Goal: Task Accomplishment & Management: Use online tool/utility

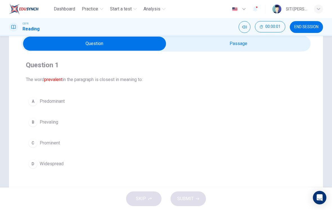
scroll to position [22, 0]
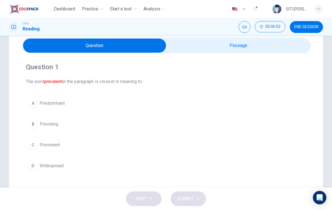
click at [280, 43] on input "checkbox" at bounding box center [95, 46] width 434 height 14
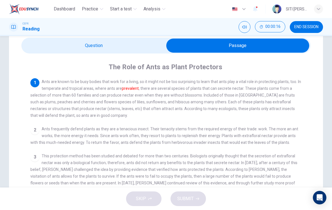
click at [41, 43] on input "checkbox" at bounding box center [238, 46] width 434 height 14
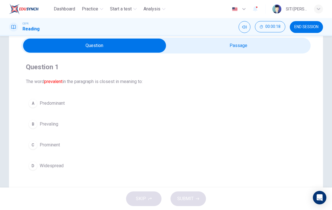
click at [38, 100] on button "A Predominant" at bounding box center [166, 103] width 280 height 14
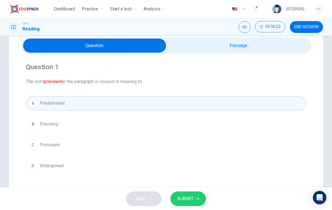
click at [191, 199] on span "SUBMIT" at bounding box center [185, 199] width 16 height 8
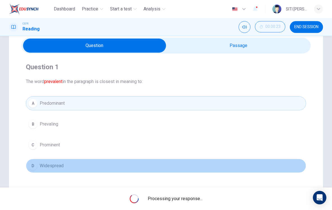
click at [42, 166] on span "Widespread" at bounding box center [52, 165] width 24 height 7
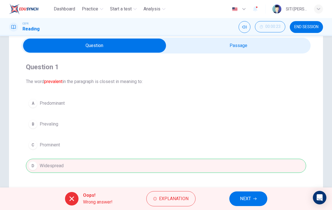
click at [46, 168] on div "A Predominant B Prevaling C Prominent D Widespread" at bounding box center [166, 134] width 280 height 77
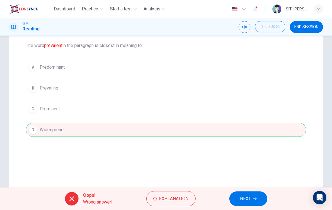
scroll to position [59, 0]
click at [265, 138] on div "Question 1 The word prevalent in the paragraph is closest in meaning to: A Pred…" at bounding box center [165, 80] width 289 height 119
click at [248, 200] on span "NEXT" at bounding box center [245, 199] width 11 height 8
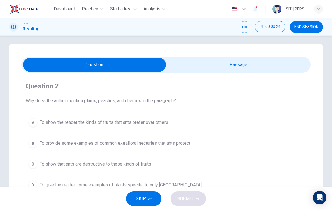
scroll to position [3, 0]
click at [242, 64] on input "checkbox" at bounding box center [95, 64] width 434 height 14
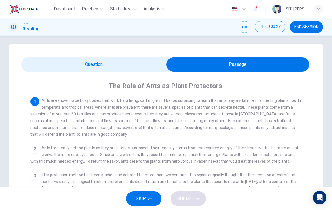
click at [145, 60] on input "checkbox" at bounding box center [238, 64] width 434 height 14
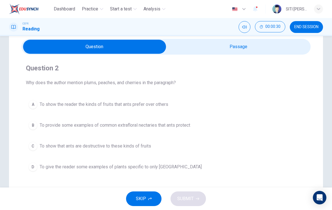
scroll to position [21, 0]
click at [264, 46] on input "checkbox" at bounding box center [95, 47] width 434 height 14
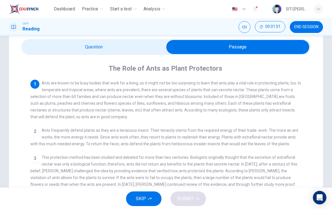
click at [120, 53] on input "checkbox" at bounding box center [238, 47] width 434 height 14
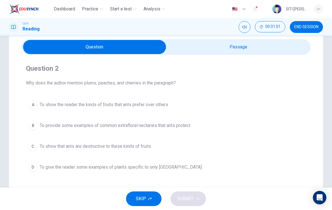
click at [134, 48] on input "checkbox" at bounding box center [95, 47] width 434 height 14
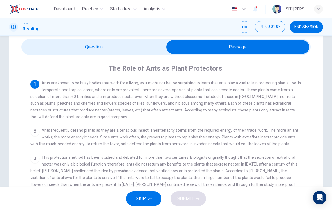
click at [144, 53] on input "checkbox" at bounding box center [238, 47] width 434 height 14
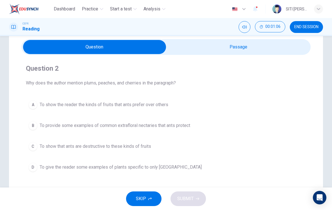
click at [162, 106] on span "To show the reader the kinds of fruits that ants prefer over others" at bounding box center [104, 104] width 129 height 7
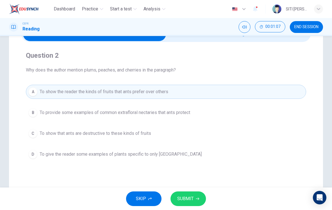
scroll to position [33, 0]
click at [193, 194] on button "SUBMIT" at bounding box center [187, 198] width 35 height 15
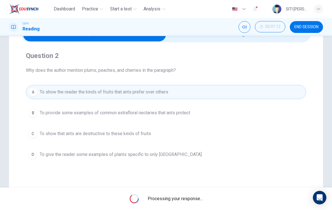
click at [174, 112] on span "To provide some examples of common extrafloral nectaries that ants protect" at bounding box center [115, 112] width 150 height 7
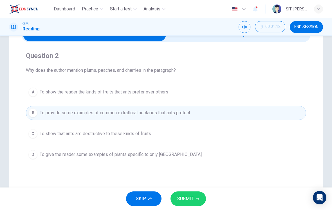
click at [173, 112] on span "To provide some examples of common extrafloral nectaries that ants protect" at bounding box center [115, 112] width 150 height 7
click at [161, 109] on span "To provide some examples of common extrafloral nectaries that ants protect" at bounding box center [115, 112] width 150 height 7
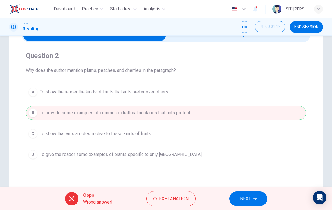
click at [252, 197] on button "NEXT" at bounding box center [248, 198] width 38 height 15
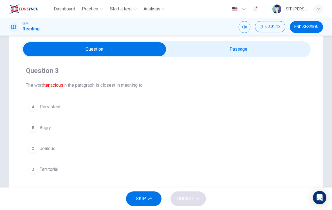
scroll to position [19, 0]
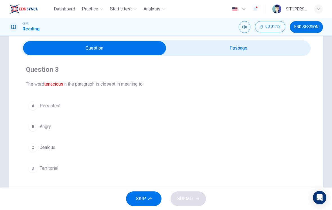
click at [275, 51] on input "checkbox" at bounding box center [95, 48] width 434 height 14
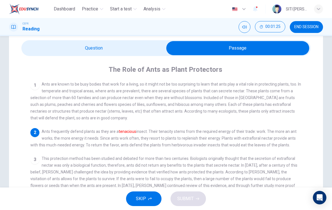
click at [139, 47] on input "checkbox" at bounding box center [238, 48] width 434 height 14
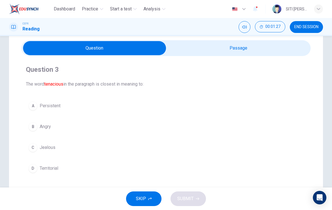
click at [156, 107] on button "A Persistent" at bounding box center [166, 106] width 280 height 14
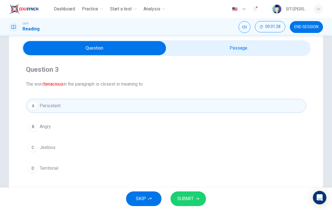
click at [197, 194] on button "SUBMIT" at bounding box center [187, 198] width 35 height 15
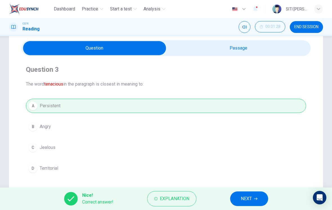
scroll to position [17, 0]
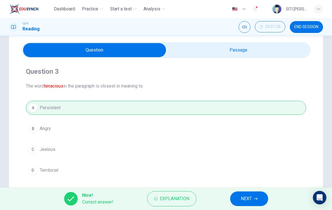
click at [237, 189] on div "Nice! Correct answer! Explanation NEXT" at bounding box center [166, 198] width 332 height 23
click at [252, 196] on button "NEXT" at bounding box center [249, 198] width 38 height 15
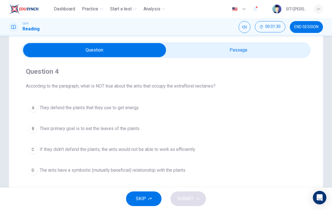
click at [272, 50] on input "checkbox" at bounding box center [95, 50] width 434 height 14
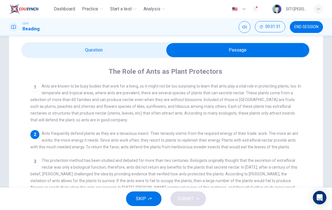
scroll to position [20, 0]
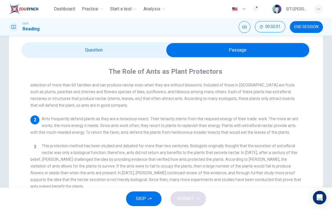
click at [120, 51] on input "checkbox" at bounding box center [238, 50] width 434 height 14
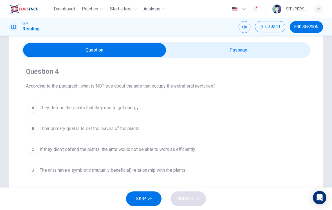
click at [121, 126] on span "Their primary goal is to eat the leaves of the plants" at bounding box center [90, 128] width 100 height 7
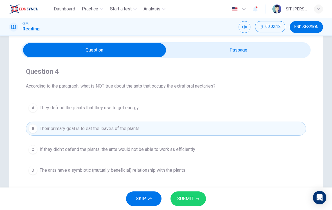
click at [185, 205] on button "SUBMIT" at bounding box center [187, 198] width 35 height 15
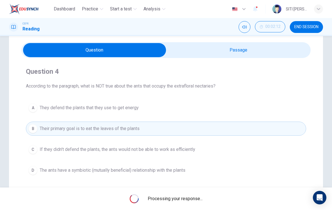
click at [186, 206] on div "Processing your response..." at bounding box center [166, 198] width 332 height 23
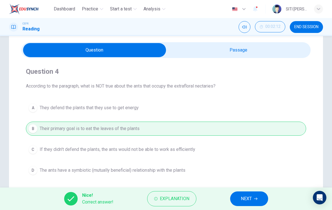
click at [257, 197] on icon "button" at bounding box center [255, 198] width 3 height 3
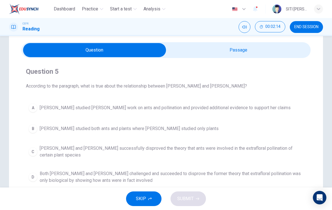
click at [244, 52] on input "checkbox" at bounding box center [95, 50] width 434 height 14
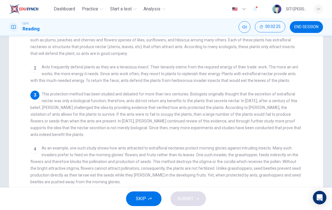
scroll to position [71, 0]
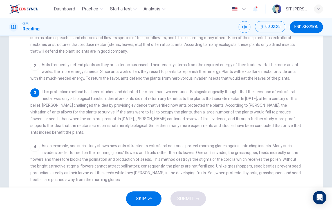
click at [303, 147] on div "1 Ants are known to be busy bodies that work for a living, so it might not be t…" at bounding box center [169, 129] width 279 height 201
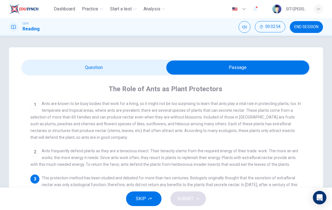
scroll to position [0, 0]
click at [141, 68] on input "checkbox" at bounding box center [238, 67] width 434 height 14
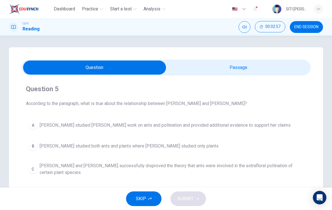
click at [287, 69] on input "checkbox" at bounding box center [95, 67] width 434 height 14
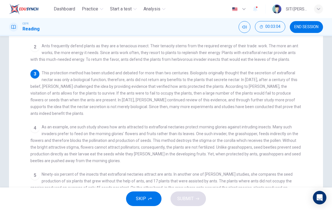
scroll to position [105, 0]
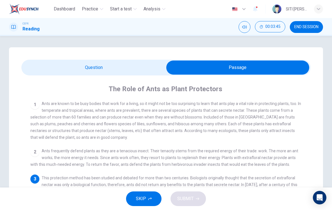
click at [330, 80] on div "Question 5 According to the paragraph, what is true about the relationship betw…" at bounding box center [166, 180] width 332 height 267
click at [139, 64] on input "checkbox" at bounding box center [238, 67] width 434 height 14
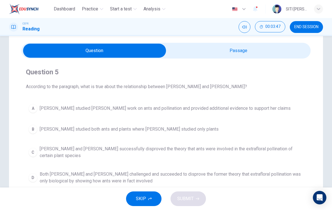
scroll to position [18, 0]
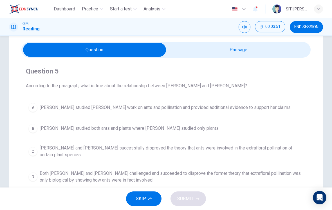
click at [292, 55] on input "checkbox" at bounding box center [95, 50] width 434 height 14
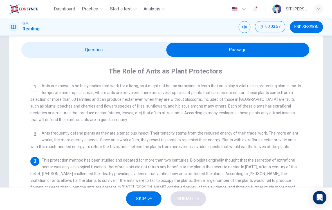
scroll to position [0, 0]
click at [140, 50] on input "checkbox" at bounding box center [238, 50] width 434 height 14
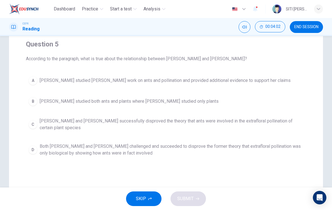
scroll to position [46, 0]
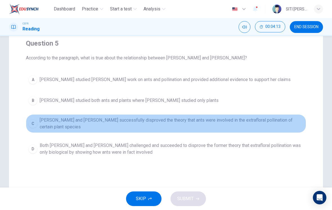
click at [289, 123] on span "[PERSON_NAME] and [PERSON_NAME] successfully disproved the theory that ants wer…" at bounding box center [172, 124] width 264 height 14
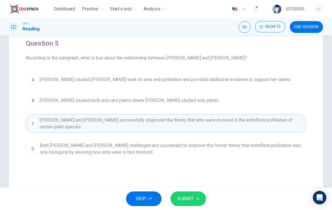
click at [277, 143] on span "Both [PERSON_NAME] and [PERSON_NAME] challenged and succeeded to disprove the f…" at bounding box center [172, 149] width 264 height 14
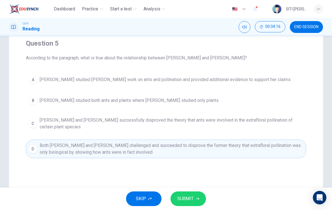
click at [188, 200] on span "SUBMIT" at bounding box center [185, 199] width 16 height 8
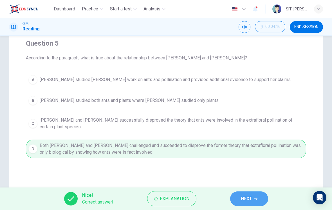
click at [253, 199] on button "NEXT" at bounding box center [249, 198] width 38 height 15
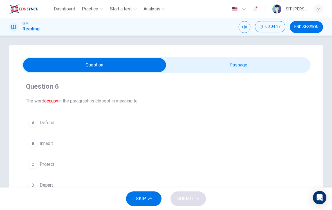
scroll to position [3, 0]
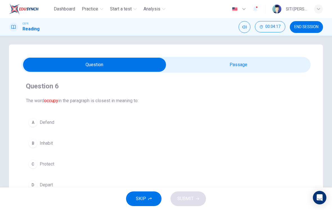
click at [292, 71] on input "checkbox" at bounding box center [95, 65] width 434 height 14
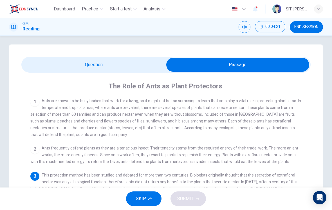
scroll to position [-1, 0]
click at [137, 60] on input "checkbox" at bounding box center [238, 65] width 434 height 14
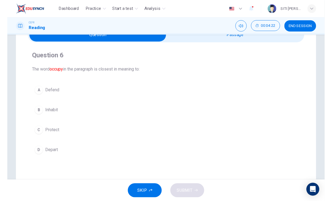
scroll to position [39, 0]
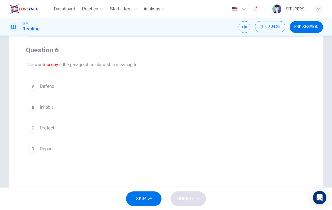
click at [263, 133] on button "C Protect" at bounding box center [166, 128] width 280 height 14
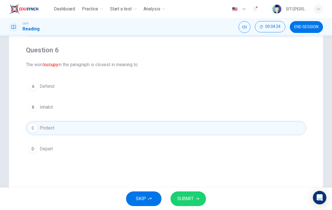
click at [199, 198] on button "SUBMIT" at bounding box center [187, 198] width 35 height 15
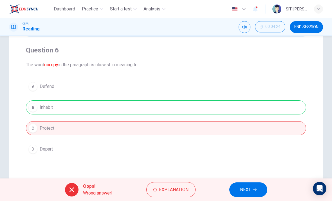
click at [260, 190] on button "NEXT" at bounding box center [248, 189] width 38 height 15
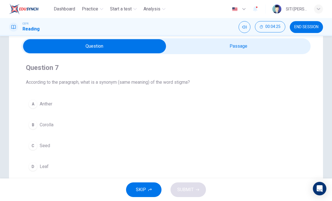
scroll to position [21, 0]
click at [291, 39] on input "checkbox" at bounding box center [95, 46] width 434 height 14
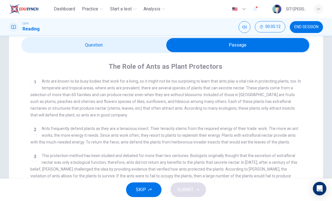
scroll to position [20, 0]
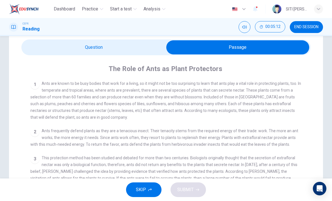
click at [78, 49] on input "checkbox" at bounding box center [238, 47] width 434 height 14
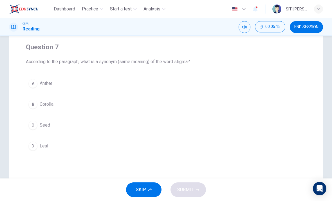
scroll to position [42, 0]
click at [288, 78] on button "A Anther" at bounding box center [166, 84] width 280 height 14
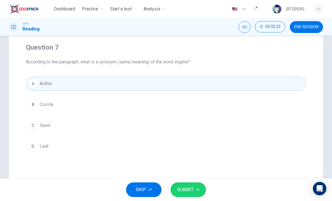
click at [186, 189] on span "SUBMIT" at bounding box center [185, 189] width 16 height 8
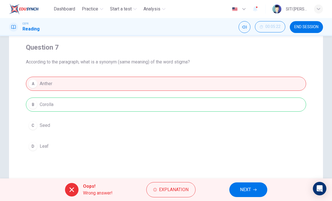
click at [242, 187] on span "NEXT" at bounding box center [245, 189] width 11 height 8
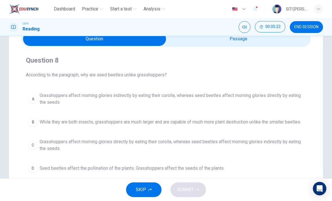
scroll to position [25, 0]
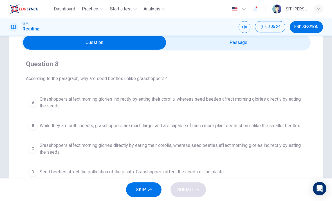
click at [293, 46] on input "checkbox" at bounding box center [95, 42] width 434 height 14
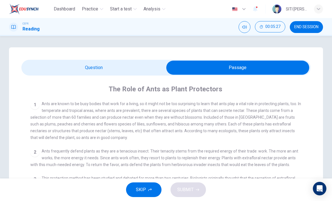
scroll to position [0, 0]
click at [146, 63] on input "checkbox" at bounding box center [238, 67] width 434 height 14
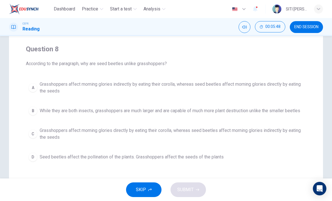
scroll to position [48, 0]
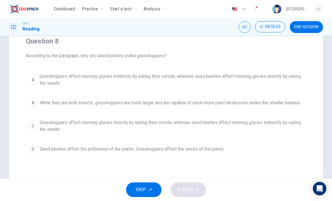
click at [305, 80] on button "A Grasshoppers affect morning glories indirectly by eating their corolla, where…" at bounding box center [166, 79] width 280 height 19
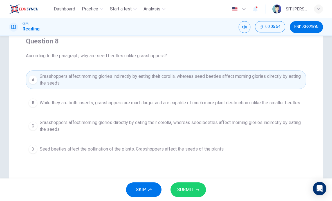
click at [195, 192] on button "SUBMIT" at bounding box center [187, 189] width 35 height 15
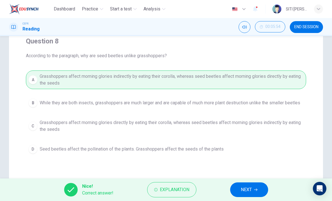
click at [250, 188] on span "NEXT" at bounding box center [246, 189] width 11 height 8
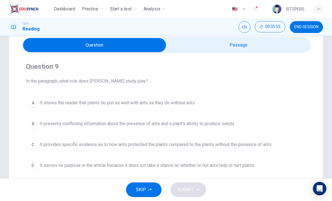
scroll to position [19, 0]
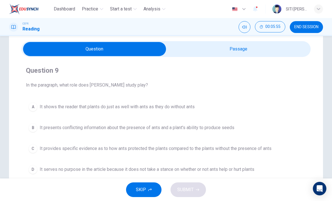
click at [223, 51] on input "checkbox" at bounding box center [95, 49] width 434 height 14
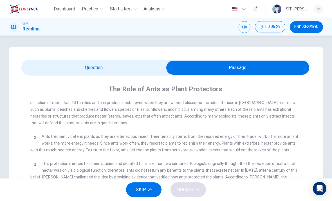
scroll to position [0, 0]
click at [71, 67] on input "checkbox" at bounding box center [238, 67] width 434 height 14
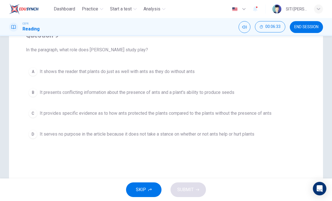
scroll to position [55, 0]
click at [269, 114] on span "It provides specific evidence as to how ants protected the plants compared to t…" at bounding box center [156, 112] width 232 height 7
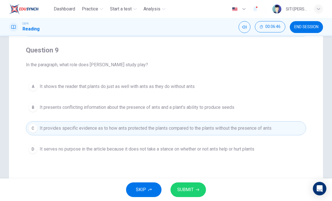
scroll to position [50, 0]
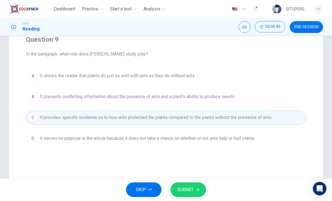
click at [189, 188] on span "SUBMIT" at bounding box center [185, 189] width 16 height 8
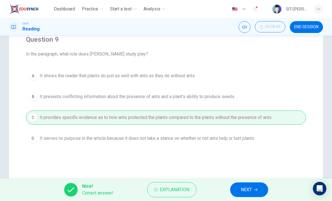
click at [248, 192] on span "NEXT" at bounding box center [246, 189] width 11 height 8
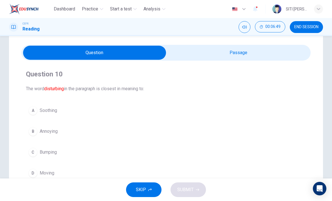
scroll to position [15, 0]
click at [285, 55] on input "checkbox" at bounding box center [95, 53] width 434 height 14
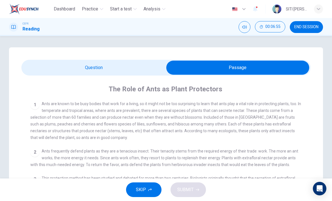
scroll to position [0, 0]
click at [46, 63] on input "checkbox" at bounding box center [238, 67] width 434 height 14
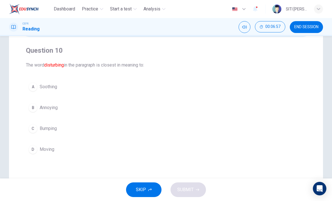
scroll to position [42, 0]
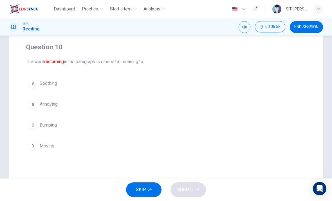
click at [43, 109] on button "B Annoying" at bounding box center [166, 104] width 280 height 14
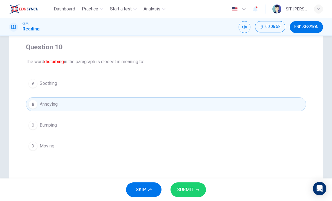
click at [199, 187] on button "SUBMIT" at bounding box center [187, 189] width 35 height 15
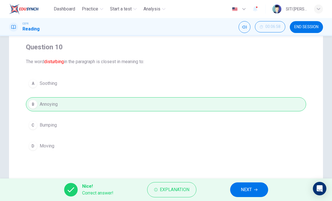
click at [249, 187] on span "NEXT" at bounding box center [246, 189] width 11 height 8
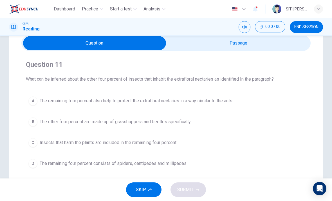
scroll to position [24, 0]
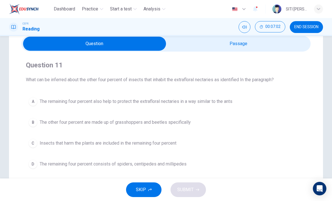
click at [269, 46] on input "checkbox" at bounding box center [95, 44] width 434 height 14
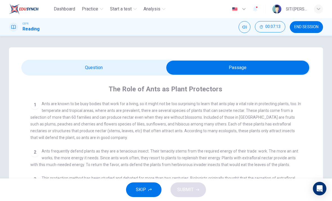
scroll to position [0, 0]
click at [46, 65] on input "checkbox" at bounding box center [238, 67] width 434 height 14
checkbox input "false"
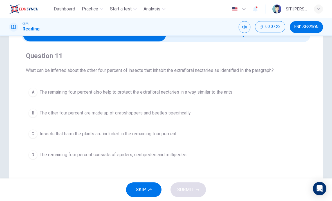
scroll to position [35, 0]
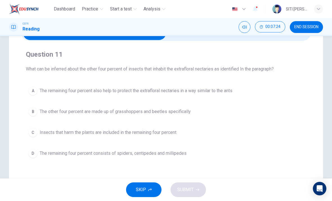
click at [266, 131] on button "C Insects that harm the plants are included in the remaining four percent" at bounding box center [166, 132] width 280 height 14
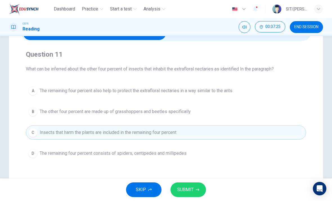
click at [193, 192] on span "SUBMIT" at bounding box center [185, 189] width 16 height 8
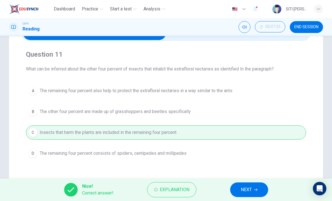
click at [251, 187] on span "NEXT" at bounding box center [246, 189] width 11 height 8
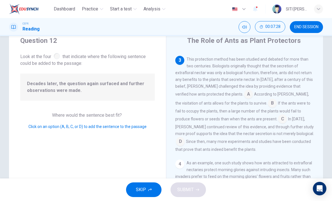
scroll to position [23, 0]
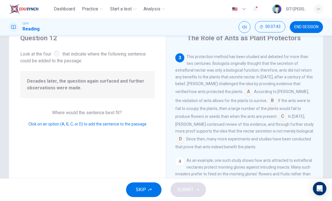
click at [278, 121] on input at bounding box center [282, 116] width 9 height 9
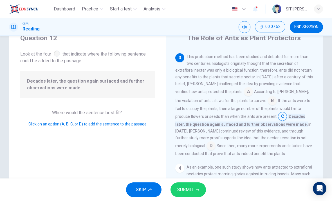
click at [188, 192] on span "SUBMIT" at bounding box center [185, 189] width 16 height 8
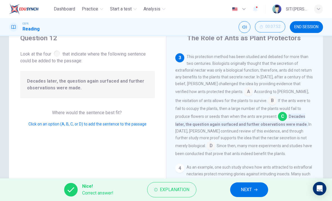
click at [251, 189] on span "NEXT" at bounding box center [246, 189] width 11 height 8
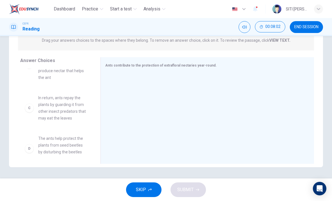
scroll to position [59, 0]
click at [72, 71] on span "Even when the plant is not flowering, the plant has stems or leaves that produc…" at bounding box center [62, 64] width 49 height 34
click at [54, 76] on span "Even when the plant is not flowering, the plant has stems or leaves that produc…" at bounding box center [62, 64] width 49 height 34
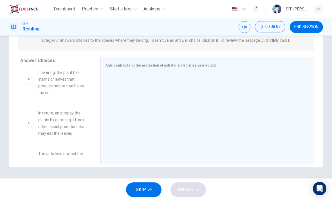
click at [33, 78] on div "B" at bounding box center [29, 79] width 9 height 9
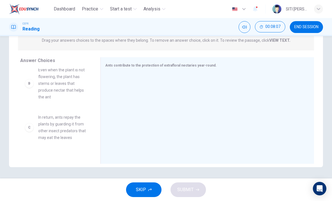
scroll to position [38, 0]
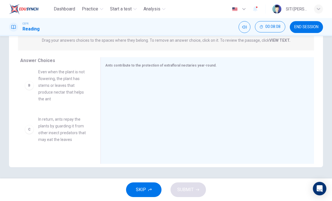
click at [70, 82] on span "Even when the plant is not flowering, the plant has stems or leaves that produc…" at bounding box center [62, 85] width 49 height 34
click at [31, 88] on div "B" at bounding box center [29, 85] width 9 height 9
click at [71, 81] on span "Even when the plant is not flowering, the plant has stems or leaves that produc…" at bounding box center [62, 85] width 49 height 34
click at [148, 80] on div at bounding box center [205, 110] width 200 height 75
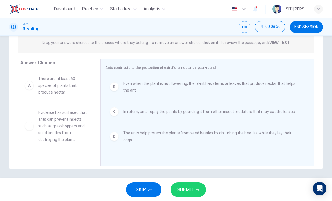
scroll to position [0, 0]
click at [186, 191] on span "SUBMIT" at bounding box center [185, 189] width 16 height 8
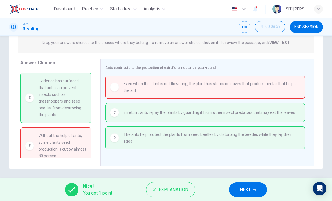
scroll to position [32, 0]
click at [241, 188] on span "NEXT" at bounding box center [245, 189] width 11 height 8
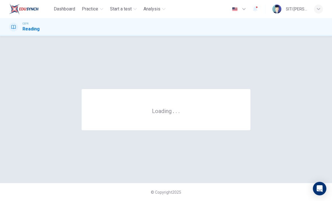
scroll to position [0, 0]
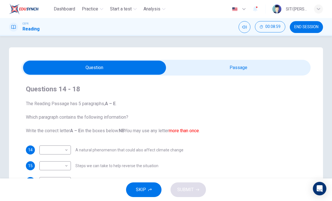
click at [284, 64] on input "checkbox" at bounding box center [95, 67] width 434 height 14
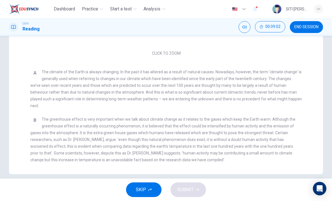
scroll to position [141, 0]
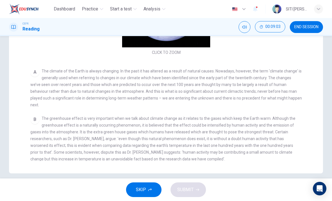
click at [292, 77] on span "The climate of the Earth is always changing. In the past it has altered as a re…" at bounding box center [165, 88] width 271 height 38
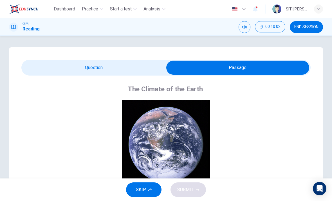
scroll to position [0, 0]
click at [134, 67] on input "checkbox" at bounding box center [238, 67] width 434 height 14
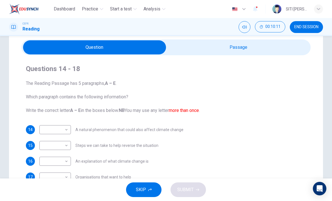
scroll to position [16, 0]
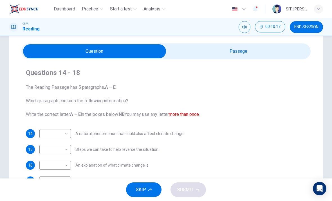
click at [265, 53] on input "checkbox" at bounding box center [95, 51] width 434 height 14
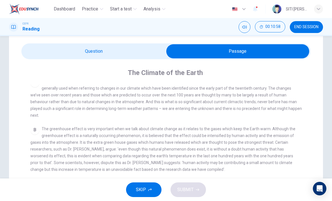
scroll to position [114, 0]
click at [49, 50] on input "checkbox" at bounding box center [238, 51] width 434 height 14
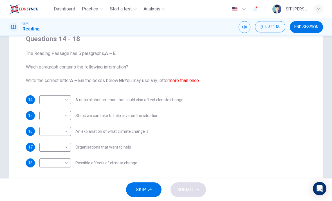
scroll to position [50, 0]
click at [58, 97] on body "Dashboard Practice Start a test Analysis English en ​ SITI [PERSON_NAME] [PERSO…" at bounding box center [166, 100] width 332 height 201
click at [309, 73] on div at bounding box center [166, 100] width 332 height 201
click at [322, 71] on div "A B C D E" at bounding box center [166, 100] width 332 height 201
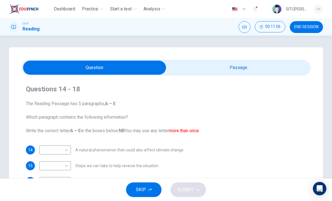
scroll to position [0, 0]
click at [294, 62] on input "checkbox" at bounding box center [95, 67] width 434 height 14
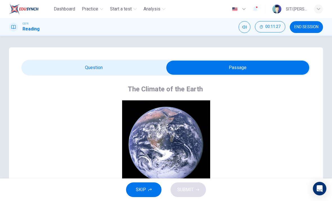
scroll to position [0, 0]
click at [56, 66] on input "checkbox" at bounding box center [238, 67] width 434 height 14
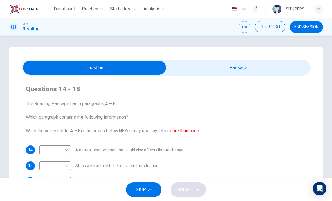
click at [286, 71] on input "checkbox" at bounding box center [95, 67] width 434 height 14
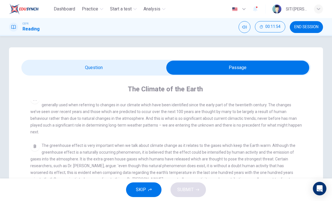
scroll to position [115, 0]
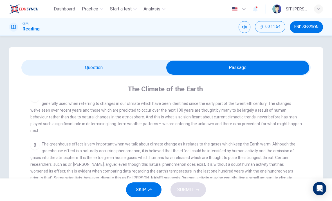
click at [150, 66] on input "checkbox" at bounding box center [238, 67] width 434 height 14
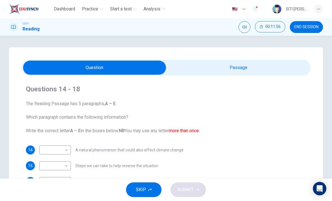
click at [280, 67] on input "checkbox" at bounding box center [95, 67] width 434 height 14
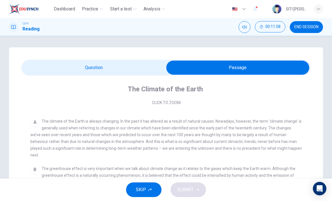
scroll to position [91, 0]
click at [137, 66] on input "checkbox" at bounding box center [238, 67] width 434 height 14
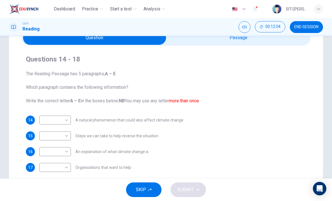
scroll to position [30, 0]
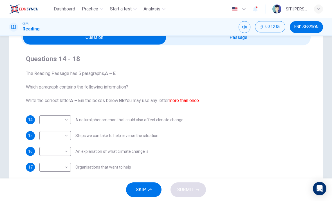
click at [233, 42] on input "checkbox" at bounding box center [95, 37] width 434 height 14
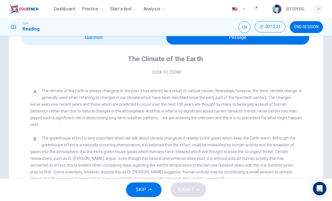
click at [145, 41] on input "checkbox" at bounding box center [238, 37] width 434 height 14
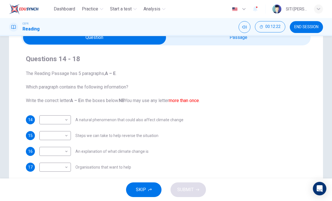
click at [73, 116] on div "​ ​ A natural phenomenon that could also affect climate change" at bounding box center [111, 119] width 144 height 9
click at [68, 114] on body "Dashboard Practice Start a test Analysis English en ​ SITI [PERSON_NAME] [PERSO…" at bounding box center [166, 100] width 332 height 201
click at [119, 125] on div at bounding box center [166, 100] width 332 height 201
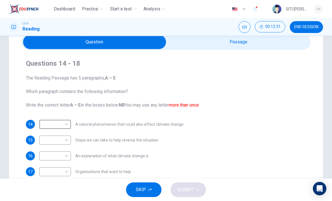
scroll to position [22, 0]
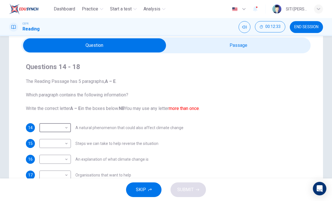
click at [233, 47] on input "checkbox" at bounding box center [95, 45] width 434 height 14
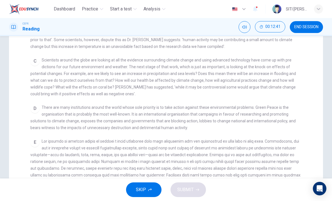
scroll to position [99, 0]
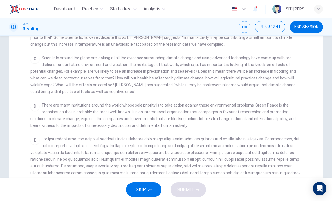
click at [298, 121] on div "D There are many institutions around the world whose sole priority is to take a…" at bounding box center [165, 115] width 271 height 27
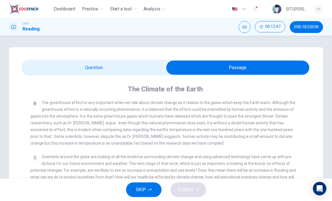
scroll to position [0, 0]
click at [133, 66] on input "checkbox" at bounding box center [238, 67] width 434 height 14
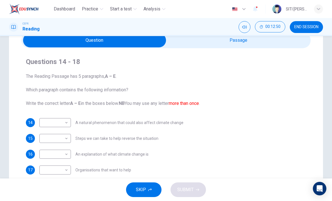
scroll to position [24, 0]
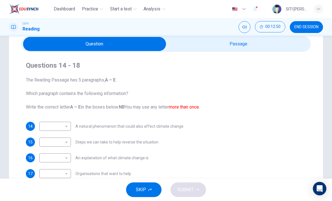
click at [253, 49] on input "checkbox" at bounding box center [95, 44] width 434 height 14
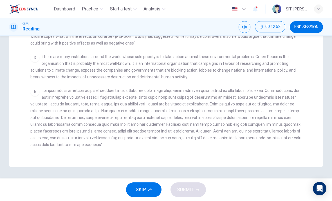
click at [284, 136] on span at bounding box center [165, 117] width 271 height 59
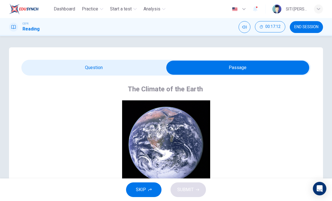
scroll to position [0, 0]
click at [140, 63] on input "checkbox" at bounding box center [238, 67] width 434 height 14
checkbox input "false"
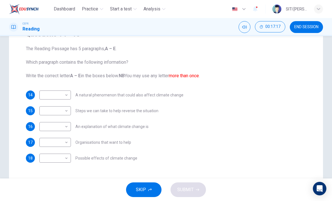
scroll to position [60, 0]
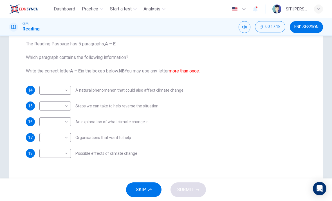
click at [64, 106] on body "Dashboard Practice Start a test Analysis English en ​ SITI [PERSON_NAME] [PERSO…" at bounding box center [166, 100] width 332 height 201
click at [61, 149] on li "E" at bounding box center [55, 150] width 32 height 9
type input "E"
click at [119, 138] on span "Organisations that want to help" at bounding box center [103, 137] width 56 height 4
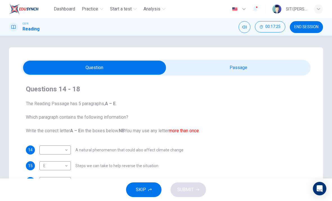
scroll to position [0, 0]
click at [213, 65] on input "checkbox" at bounding box center [95, 67] width 434 height 14
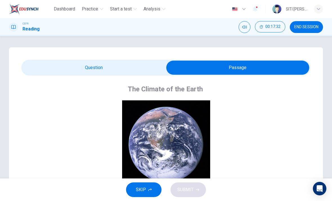
scroll to position [-1, 0]
click at [136, 65] on input "checkbox" at bounding box center [238, 67] width 434 height 14
checkbox input "false"
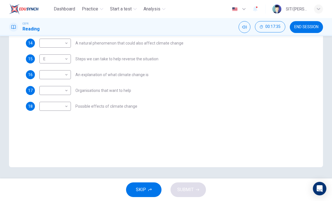
scroll to position [107, 0]
click at [122, 89] on span "Organisations that want to help" at bounding box center [103, 90] width 56 height 4
click at [62, 90] on body "Dashboard Practice Start a test Analysis English en ​ SITI [PERSON_NAME] [PERSO…" at bounding box center [166, 100] width 332 height 201
click at [57, 125] on li "D" at bounding box center [55, 126] width 32 height 9
type input "D"
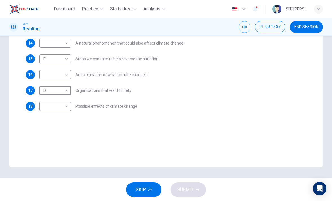
click at [114, 138] on div "Questions 14 - 18 The Reading Passage has 5 paragraphs, A – E . Which paragraph…" at bounding box center [166, 54] width 314 height 226
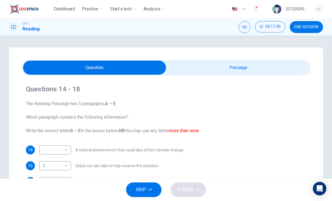
scroll to position [0, 0]
click at [234, 65] on input "checkbox" at bounding box center [95, 67] width 434 height 14
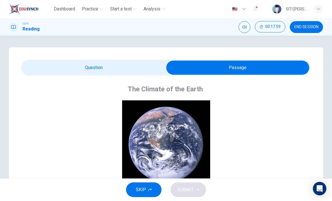
scroll to position [-1, 0]
click at [146, 69] on input "checkbox" at bounding box center [238, 67] width 434 height 14
checkbox input "false"
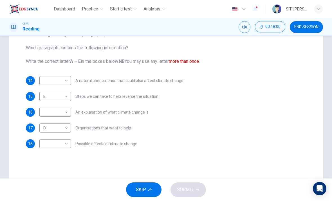
scroll to position [69, 0]
click at [120, 147] on div "​ ​ Possible effects of climate change" at bounding box center [88, 143] width 98 height 9
click at [66, 113] on body "Dashboard Practice Start a test Analysis English en ​ SITI [PERSON_NAME] [PERSO…" at bounding box center [166, 100] width 332 height 201
click at [68, 120] on li "A" at bounding box center [55, 121] width 32 height 9
type input "A"
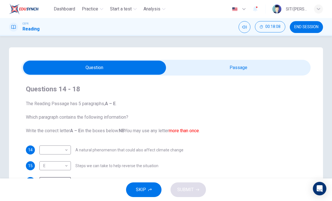
scroll to position [0, 0]
click at [238, 65] on input "checkbox" at bounding box center [95, 67] width 434 height 14
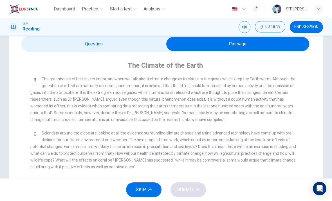
scroll to position [23, 0]
click at [129, 58] on div "The Climate of the Earth CLICK TO ZOOM Click to Zoom A The climate of the Earth…" at bounding box center [165, 169] width 289 height 235
click at [132, 44] on input "checkbox" at bounding box center [238, 44] width 434 height 14
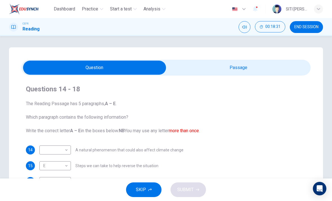
scroll to position [0, 0]
click at [221, 63] on input "checkbox" at bounding box center [95, 67] width 434 height 14
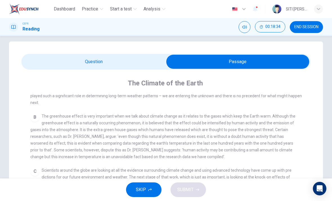
scroll to position [136, 0]
click at [101, 59] on input "checkbox" at bounding box center [238, 62] width 434 height 14
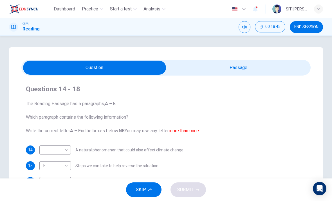
scroll to position [0, 0]
click at [267, 66] on input "checkbox" at bounding box center [95, 67] width 434 height 14
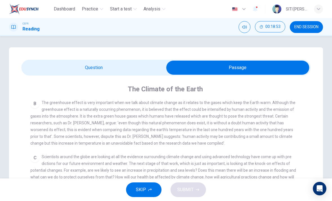
scroll to position [0, 0]
click at [139, 67] on input "checkbox" at bounding box center [238, 67] width 434 height 14
checkbox input "false"
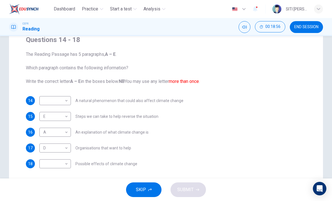
scroll to position [49, 0]
click at [128, 168] on div "​ ​ Possible effects of climate change" at bounding box center [88, 163] width 98 height 9
click at [114, 162] on span "Possible effects of climate change" at bounding box center [106, 164] width 62 height 4
click at [63, 169] on body "Dashboard Practice Start a test Analysis English en ​ SITI [PERSON_NAME] [PERSO…" at bounding box center [166, 100] width 332 height 201
click at [62, 175] on li "C" at bounding box center [55, 173] width 32 height 9
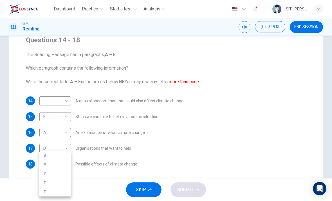
type input "C"
click at [68, 96] on body "Dashboard Practice Start a test Analysis English en ​ SITI [PERSON_NAME] [PERSO…" at bounding box center [166, 100] width 332 height 201
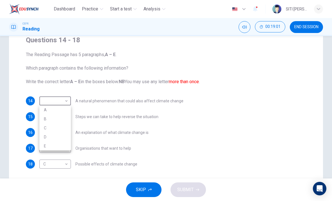
click at [61, 118] on li "B" at bounding box center [55, 118] width 32 height 9
type input "B"
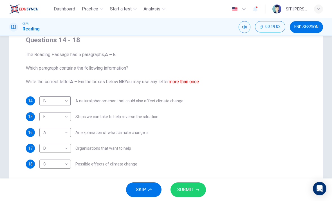
click at [196, 187] on button "SUBMIT" at bounding box center [187, 189] width 35 height 15
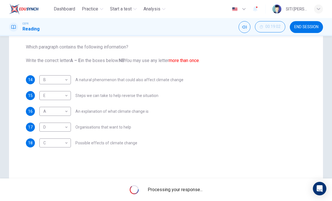
scroll to position [70, 0]
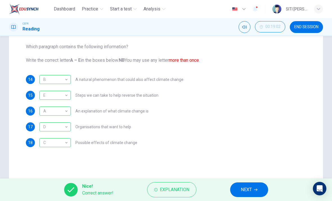
click at [247, 195] on button "NEXT" at bounding box center [249, 189] width 38 height 15
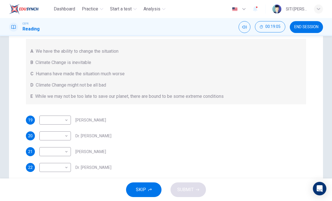
scroll to position [80, 0]
click at [191, 192] on div "SKIP SUBMIT" at bounding box center [166, 189] width 332 height 23
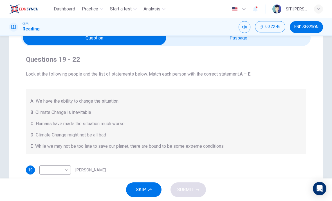
scroll to position [32, 0]
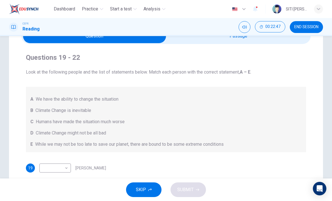
click at [249, 39] on input "checkbox" at bounding box center [95, 36] width 434 height 14
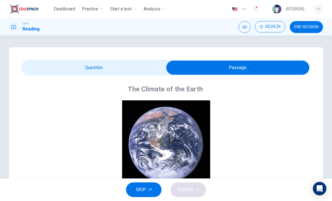
scroll to position [0, 0]
click at [143, 60] on input "checkbox" at bounding box center [238, 67] width 434 height 14
checkbox input "false"
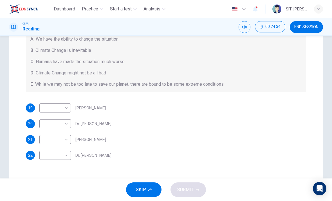
scroll to position [91, 0]
click at [51, 125] on body "Dashboard Practice Start a test Analysis English en ​ SITI [PERSON_NAME] [PERSO…" at bounding box center [166, 100] width 332 height 201
click at [51, 150] on li "C" at bounding box center [55, 151] width 32 height 9
type input "C"
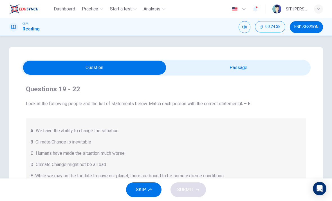
scroll to position [0, 0]
click at [284, 66] on input "checkbox" at bounding box center [95, 67] width 434 height 14
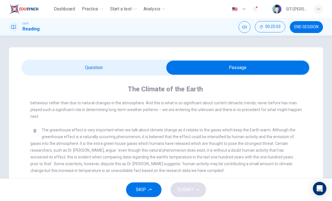
click at [144, 66] on input "checkbox" at bounding box center [238, 67] width 434 height 14
checkbox input "false"
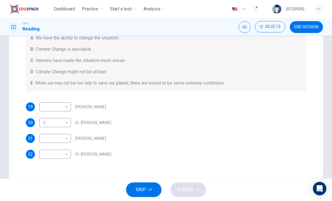
scroll to position [95, 0]
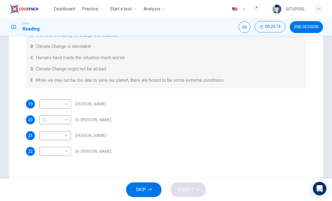
click at [55, 154] on body "Dashboard Practice Start a test Analysis English en ​ SITI [PERSON_NAME] [PERSO…" at bounding box center [166, 100] width 332 height 201
click at [44, 162] on li "B" at bounding box center [55, 164] width 32 height 9
type input "B"
click at [318, 79] on div "Questions 19 - 22 Look at the following people and the list of statements below…" at bounding box center [166, 65] width 314 height 226
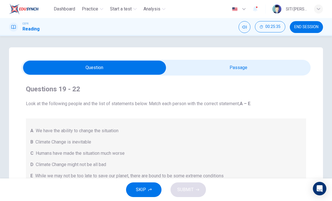
scroll to position [0, 0]
click at [291, 64] on input "checkbox" at bounding box center [95, 67] width 434 height 14
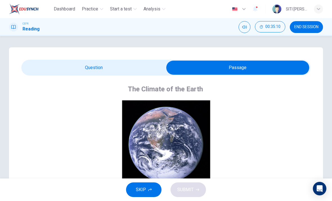
scroll to position [0, 0]
click at [58, 61] on input "checkbox" at bounding box center [238, 67] width 434 height 14
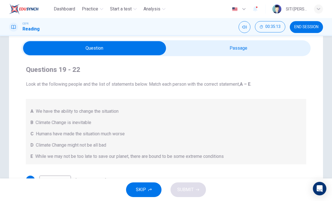
scroll to position [20, 0]
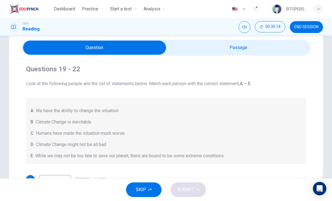
click at [294, 52] on input "checkbox" at bounding box center [95, 48] width 434 height 14
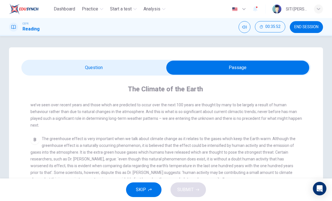
scroll to position [-1, 0]
click at [129, 68] on input "checkbox" at bounding box center [238, 67] width 434 height 14
checkbox input "false"
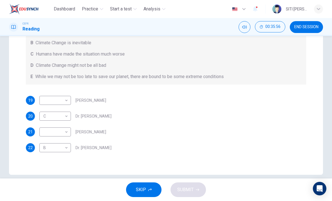
scroll to position [88, 0]
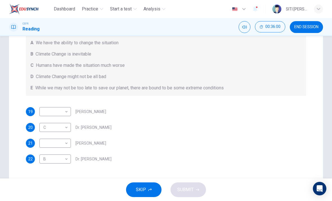
click at [64, 113] on body "Dashboard Practice Start a test Analysis English en ​ SITI [PERSON_NAME] [PERSO…" at bounding box center [166, 100] width 332 height 201
click at [61, 146] on li "D" at bounding box center [55, 147] width 32 height 9
type input "D"
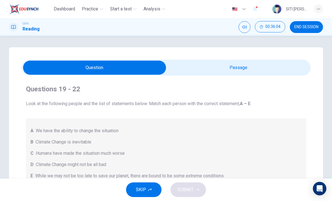
scroll to position [0, 0]
click at [261, 66] on input "checkbox" at bounding box center [95, 67] width 434 height 14
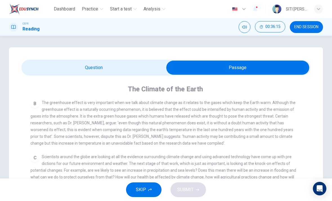
scroll to position [0, 0]
click at [133, 68] on input "checkbox" at bounding box center [238, 67] width 434 height 14
checkbox input "false"
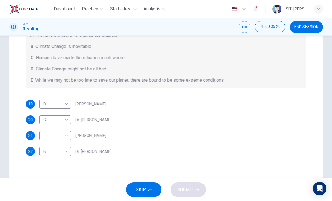
scroll to position [96, 0]
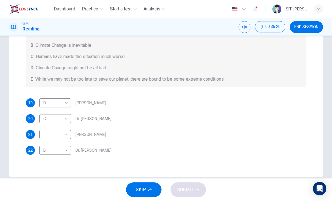
click at [64, 132] on body "Dashboard Practice Start a test Analysis English en ​ SITI [PERSON_NAME] [PERSO…" at bounding box center [166, 100] width 332 height 201
click at [59, 178] on li "E" at bounding box center [55, 179] width 32 height 9
type input "E"
click at [193, 186] on span "SUBMIT" at bounding box center [185, 189] width 16 height 8
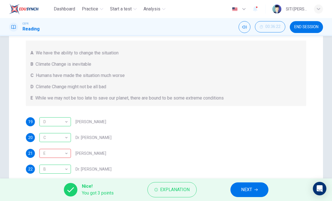
scroll to position [78, 0]
click at [249, 188] on span "NEXT" at bounding box center [246, 189] width 11 height 8
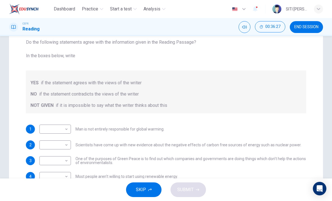
scroll to position [74, 0]
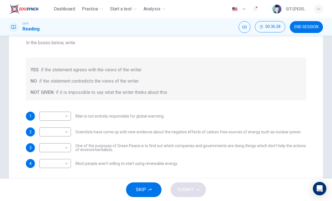
click at [65, 117] on body "Dashboard Practice Start a test Analysis English en ​ SITI [PERSON_NAME] [PERSO…" at bounding box center [166, 100] width 332 height 201
click at [66, 124] on li "YES" at bounding box center [55, 124] width 32 height 9
type input "YES"
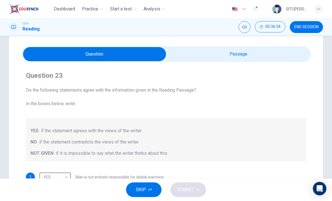
click at [274, 54] on input "checkbox" at bounding box center [95, 54] width 434 height 14
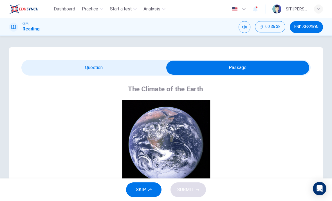
scroll to position [0, 0]
click at [60, 64] on input "checkbox" at bounding box center [238, 67] width 434 height 14
checkbox input "false"
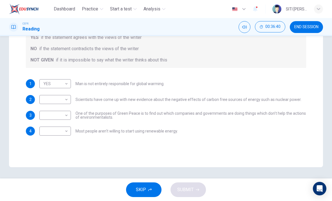
scroll to position [107, 0]
click at [53, 102] on body "Dashboard Practice Start a test Analysis English en ​ SITI [PERSON_NAME] [PERSO…" at bounding box center [166, 100] width 332 height 201
click at [45, 125] on li "NOT GIVEN" at bounding box center [55, 126] width 32 height 9
type input "NOT GIVEN"
click at [47, 119] on body "Dashboard Practice Start a test Analysis English en ​ SITI [PERSON_NAME] [PERSO…" at bounding box center [166, 100] width 332 height 201
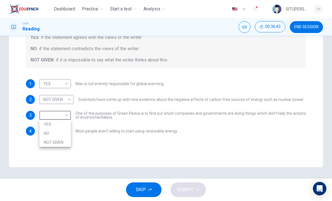
click at [45, 125] on li "YES" at bounding box center [55, 124] width 32 height 9
type input "YES"
click at [48, 133] on body "Dashboard Practice Start a test Analysis English en ​ SITI [PERSON_NAME] [PERSO…" at bounding box center [166, 100] width 332 height 201
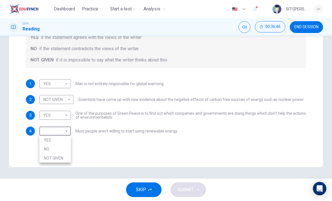
click at [45, 139] on li "YES" at bounding box center [55, 139] width 32 height 9
type input "YES"
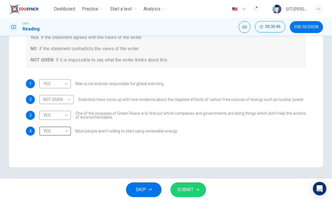
click at [185, 195] on button "SUBMIT" at bounding box center [187, 189] width 35 height 15
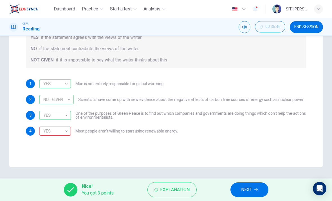
click at [252, 192] on span "NEXT" at bounding box center [246, 189] width 11 height 8
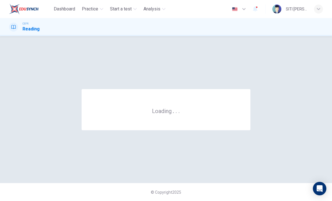
scroll to position [0, 0]
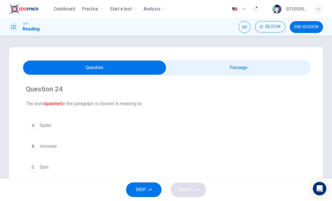
click at [273, 59] on div "Question 24 The word spawned in the paragraph is closest in meaning to: A Spate…" at bounding box center [166, 160] width 314 height 226
click at [284, 79] on div "Question 24 The word spawned in the paragraph is closest in meaning to: A Spate…" at bounding box center [165, 139] width 289 height 128
click at [282, 67] on input "checkbox" at bounding box center [95, 67] width 434 height 14
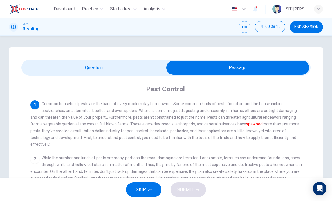
click at [119, 67] on input "checkbox" at bounding box center [238, 67] width 434 height 14
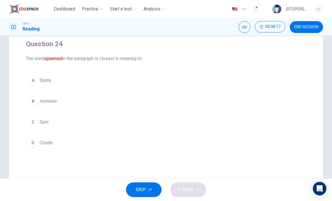
scroll to position [45, 0]
click at [47, 149] on button "D Create" at bounding box center [166, 142] width 280 height 14
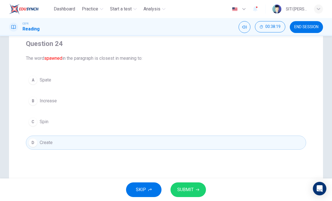
click at [188, 191] on span "SUBMIT" at bounding box center [185, 189] width 16 height 8
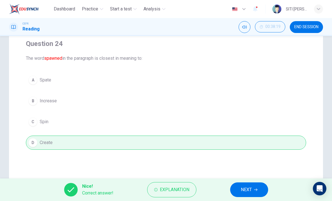
click at [258, 187] on button "NEXT" at bounding box center [249, 189] width 38 height 15
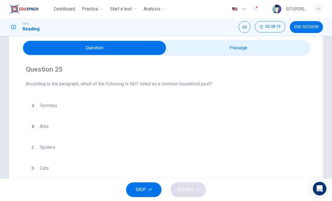
scroll to position [18, 0]
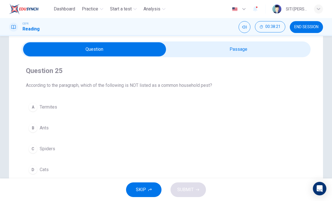
click at [261, 46] on input "checkbox" at bounding box center [95, 49] width 434 height 14
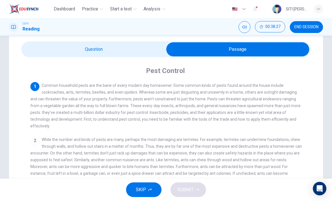
click at [125, 54] on input "checkbox" at bounding box center [238, 49] width 434 height 14
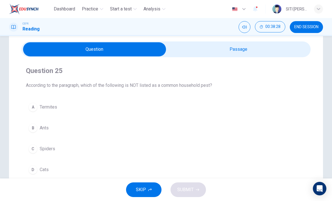
click at [235, 51] on input "checkbox" at bounding box center [95, 49] width 434 height 14
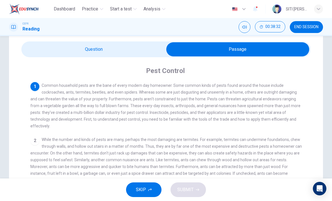
click at [148, 55] on input "checkbox" at bounding box center [238, 49] width 434 height 14
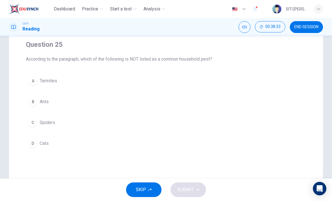
scroll to position [44, 0]
click at [38, 145] on button "D Cats" at bounding box center [166, 143] width 280 height 14
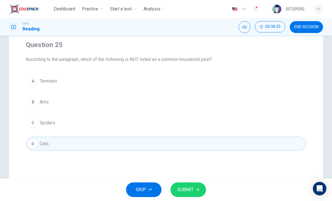
click at [205, 188] on button "SUBMIT" at bounding box center [187, 189] width 35 height 15
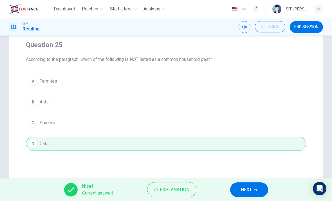
click at [253, 185] on button "NEXT" at bounding box center [249, 189] width 38 height 15
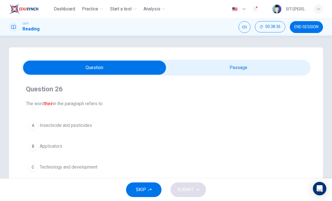
scroll to position [0, 0]
click at [284, 65] on input "checkbox" at bounding box center [95, 67] width 434 height 14
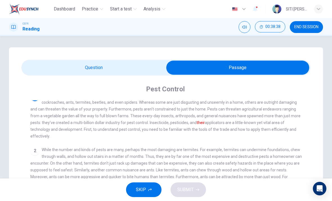
scroll to position [8, 0]
click at [141, 60] on input "checkbox" at bounding box center [238, 67] width 434 height 14
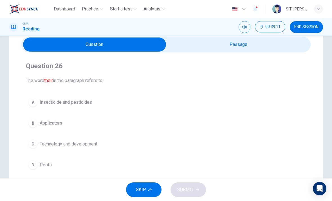
scroll to position [26, 0]
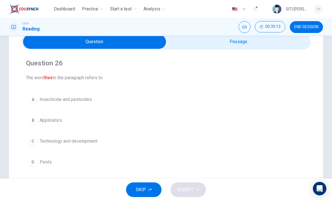
click at [109, 168] on button "D Pests" at bounding box center [166, 162] width 280 height 14
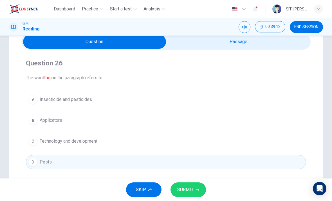
click at [196, 189] on icon "button" at bounding box center [197, 189] width 3 height 3
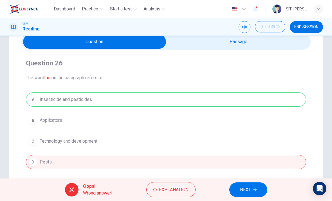
click at [135, 145] on div "A Insecticide and pesticides B Applicators C Technology and development D Pests" at bounding box center [166, 130] width 280 height 77
click at [243, 187] on span "NEXT" at bounding box center [245, 189] width 11 height 8
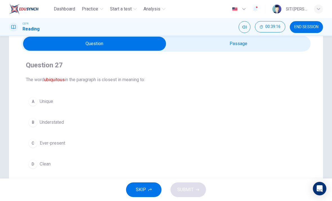
scroll to position [24, 0]
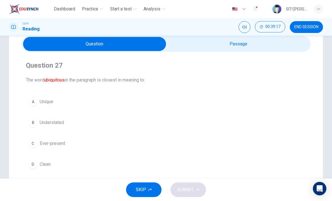
click at [248, 46] on input "checkbox" at bounding box center [95, 44] width 434 height 14
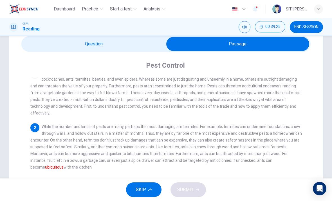
click at [135, 46] on input "checkbox" at bounding box center [238, 44] width 434 height 14
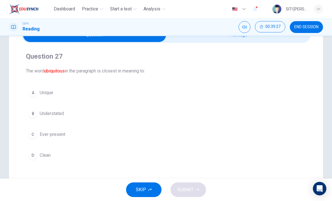
scroll to position [37, 0]
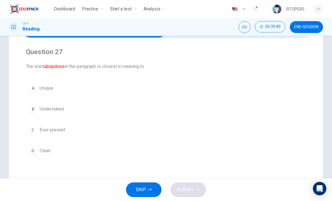
click at [59, 109] on span "Understated" at bounding box center [52, 108] width 24 height 7
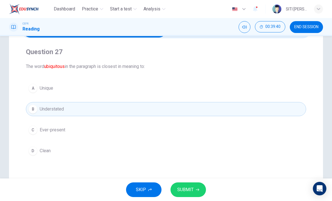
click at [198, 188] on icon "button" at bounding box center [197, 189] width 3 height 3
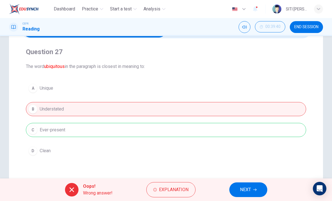
click at [255, 191] on button "NEXT" at bounding box center [248, 189] width 38 height 15
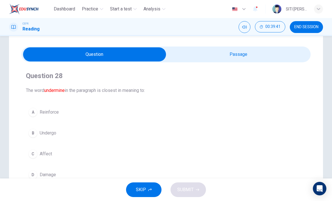
scroll to position [13, 0]
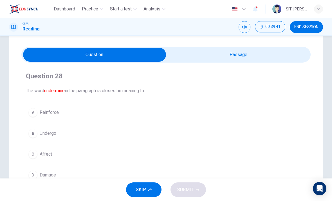
click at [265, 46] on div "Question 28 The word undermine in the paragraph is closest in meaning to: A Rei…" at bounding box center [166, 147] width 314 height 226
click at [261, 53] on input "checkbox" at bounding box center [95, 55] width 434 height 14
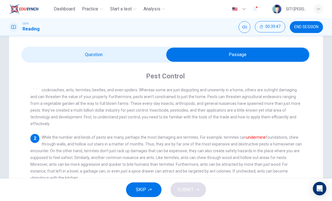
click at [146, 59] on input "checkbox" at bounding box center [238, 55] width 434 height 14
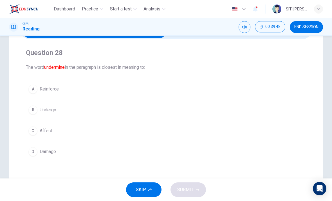
scroll to position [41, 0]
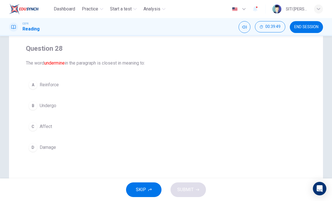
click at [159, 106] on button "B Undergo" at bounding box center [166, 105] width 280 height 14
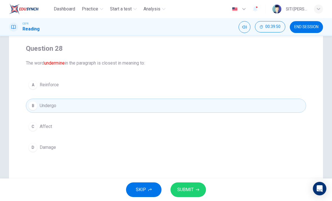
click at [202, 190] on button "SUBMIT" at bounding box center [187, 189] width 35 height 15
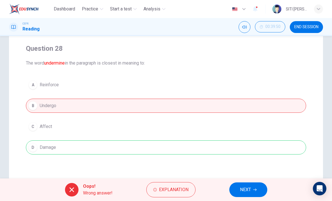
click at [254, 185] on button "NEXT" at bounding box center [248, 189] width 38 height 15
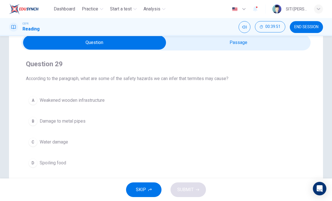
scroll to position [25, 0]
click at [289, 43] on input "checkbox" at bounding box center [95, 43] width 434 height 14
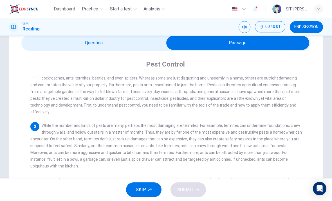
click at [138, 44] on input "checkbox" at bounding box center [238, 43] width 434 height 14
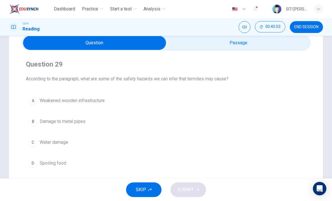
click at [121, 102] on button "A Weakened wooden infrastructure" at bounding box center [166, 100] width 280 height 14
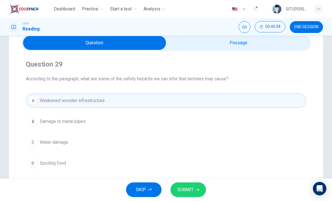
click at [197, 193] on button "SUBMIT" at bounding box center [187, 189] width 35 height 15
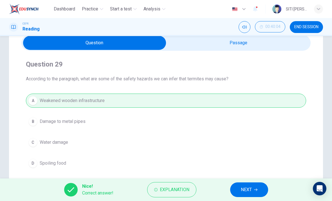
click at [187, 192] on span "Explanation" at bounding box center [175, 189] width 30 height 8
click at [248, 190] on span "NEXT" at bounding box center [246, 189] width 11 height 8
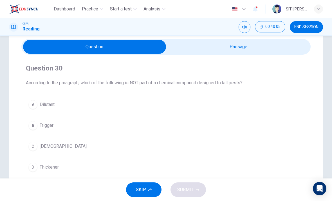
scroll to position [18, 0]
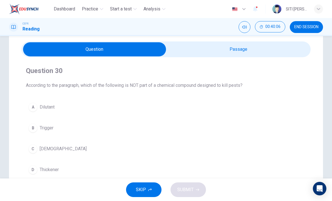
click at [258, 52] on input "checkbox" at bounding box center [95, 49] width 434 height 14
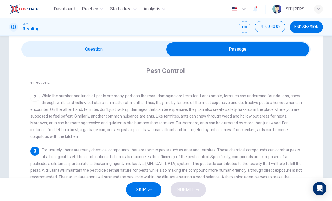
scroll to position [43, 0]
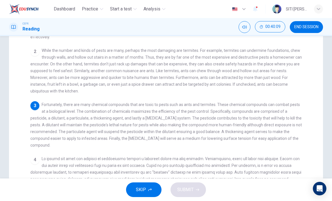
click at [296, 156] on span at bounding box center [165, 182] width 271 height 52
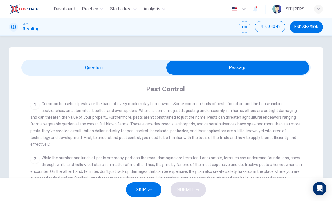
scroll to position [0, 0]
click at [39, 66] on input "checkbox" at bounding box center [238, 67] width 434 height 14
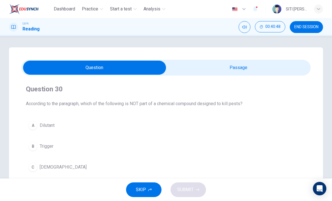
click at [290, 73] on input "checkbox" at bounding box center [95, 67] width 434 height 14
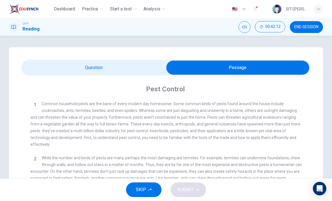
click at [44, 65] on input "checkbox" at bounding box center [238, 67] width 434 height 14
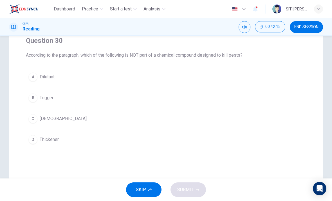
scroll to position [49, 0]
click at [35, 144] on button "D Thickener" at bounding box center [166, 139] width 280 height 14
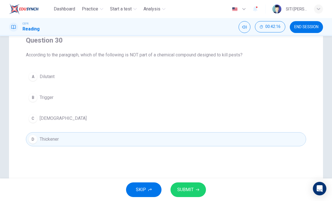
click at [194, 191] on button "SUBMIT" at bounding box center [187, 189] width 35 height 15
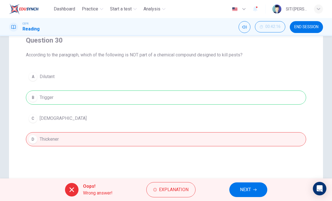
click at [258, 191] on button "NEXT" at bounding box center [248, 189] width 38 height 15
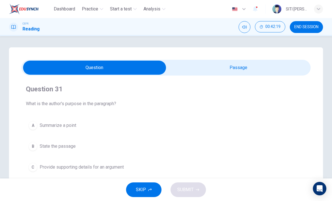
scroll to position [0, 0]
click at [282, 67] on input "checkbox" at bounding box center [95, 67] width 434 height 14
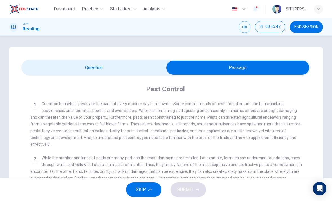
scroll to position [0, 0]
click at [132, 66] on input "checkbox" at bounding box center [238, 67] width 434 height 14
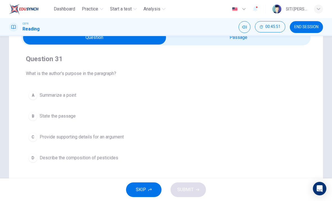
scroll to position [33, 0]
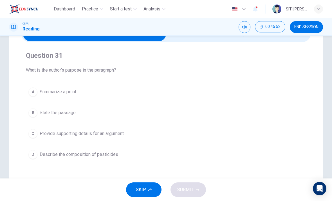
click at [110, 155] on span "Describe the composition of pesticides" at bounding box center [79, 154] width 78 height 7
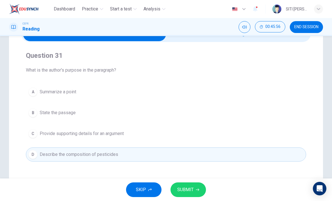
click at [188, 188] on span "SUBMIT" at bounding box center [185, 189] width 16 height 8
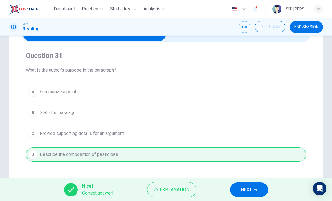
click at [250, 190] on span "NEXT" at bounding box center [246, 189] width 11 height 8
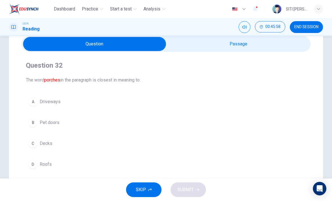
scroll to position [24, 0]
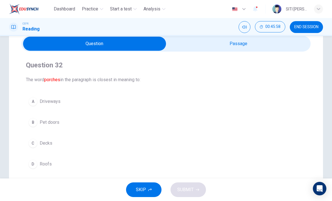
click at [257, 46] on input "checkbox" at bounding box center [95, 44] width 434 height 14
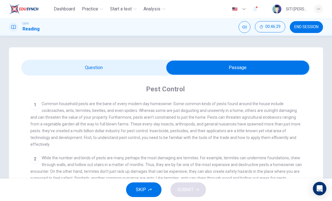
scroll to position [0, 0]
click at [141, 65] on input "checkbox" at bounding box center [238, 67] width 434 height 14
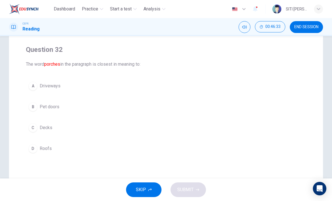
scroll to position [42, 0]
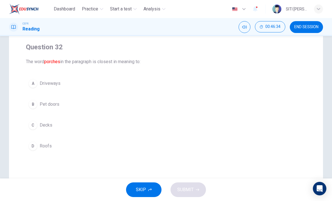
click at [153, 94] on div "A Driveways B Pet doors C Decks D Roofs" at bounding box center [166, 114] width 280 height 77
click at [156, 87] on button "A Driveways" at bounding box center [166, 83] width 280 height 14
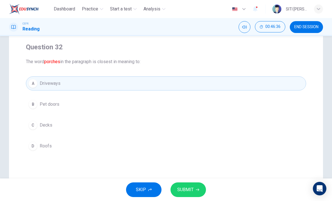
click at [190, 192] on span "SUBMIT" at bounding box center [185, 189] width 16 height 8
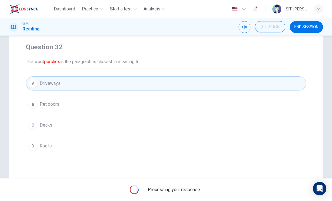
click at [129, 148] on button "D Roofs" at bounding box center [166, 146] width 280 height 14
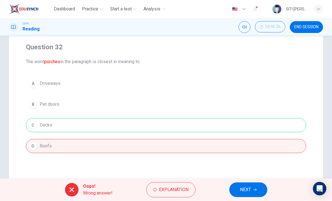
click at [158, 89] on div "A Driveways B Pet doors C Decks D Roofs" at bounding box center [166, 114] width 280 height 77
click at [246, 186] on span "NEXT" at bounding box center [245, 189] width 11 height 8
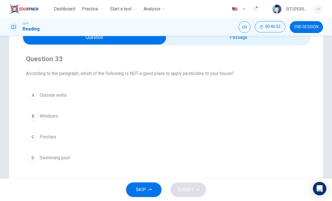
scroll to position [29, 0]
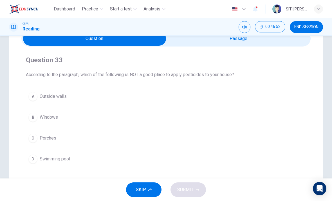
click at [251, 48] on div "Question 33 According to the paragraph, which of the following is NOT a good pl…" at bounding box center [165, 110] width 289 height 128
click at [261, 44] on input "checkbox" at bounding box center [95, 39] width 434 height 14
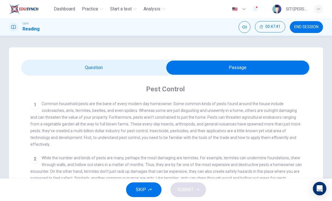
scroll to position [0, 0]
click at [137, 66] on input "checkbox" at bounding box center [238, 67] width 434 height 14
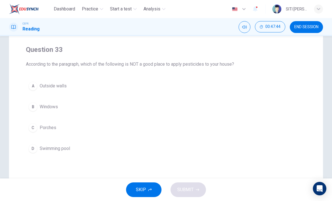
scroll to position [39, 0]
click at [74, 145] on button "D Swimming pool" at bounding box center [166, 148] width 280 height 14
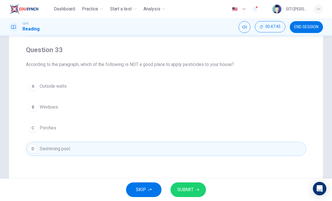
click at [197, 192] on button "SUBMIT" at bounding box center [187, 189] width 35 height 15
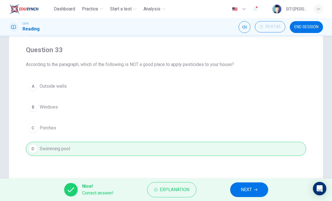
click at [240, 185] on button "NEXT" at bounding box center [249, 189] width 38 height 15
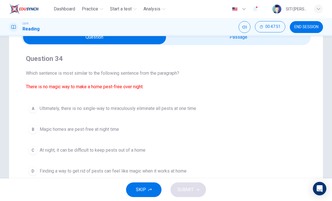
scroll to position [32, 0]
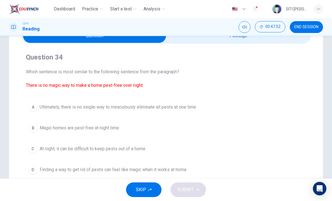
click at [188, 108] on span "Ultimately, there is no single-way to miraculously eliminate all pests at one t…" at bounding box center [118, 107] width 156 height 7
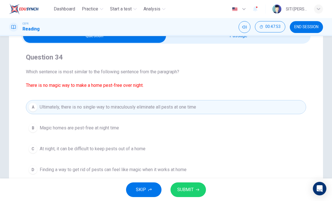
click at [190, 107] on span "Ultimately, there is no single-way to miraculously eliminate all pests at one t…" at bounding box center [118, 107] width 156 height 7
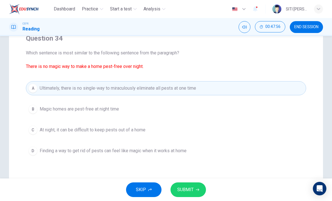
scroll to position [51, 0]
click at [194, 195] on button "SUBMIT" at bounding box center [187, 189] width 35 height 15
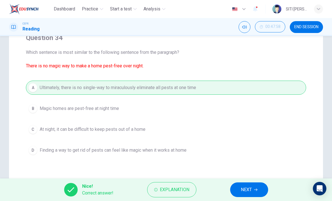
click at [248, 195] on button "NEXT" at bounding box center [249, 189] width 38 height 15
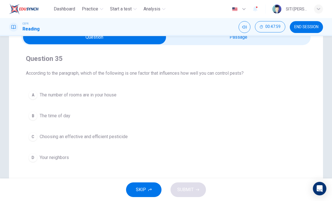
scroll to position [30, 0]
click at [273, 43] on input "checkbox" at bounding box center [95, 37] width 434 height 14
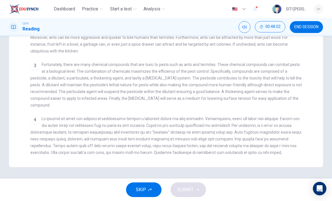
scroll to position [141, 0]
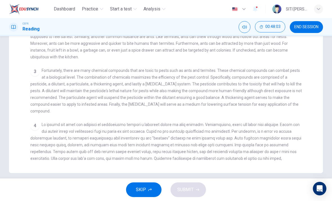
click at [308, 115] on div "1 Common household pests are the bane of every modern day homeowner. Some commo…" at bounding box center [169, 59] width 279 height 201
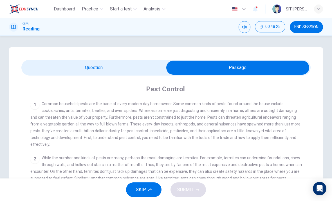
scroll to position [0, 0]
click at [141, 67] on input "checkbox" at bounding box center [238, 67] width 434 height 14
checkbox input "false"
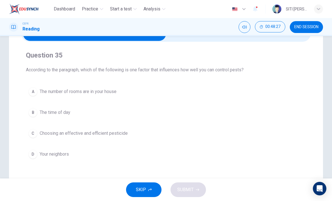
scroll to position [37, 0]
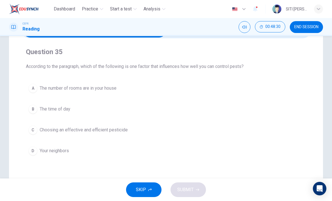
click at [100, 155] on button "D Your neighbors" at bounding box center [166, 150] width 280 height 14
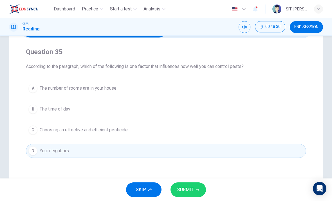
click at [198, 193] on button "SUBMIT" at bounding box center [187, 189] width 35 height 15
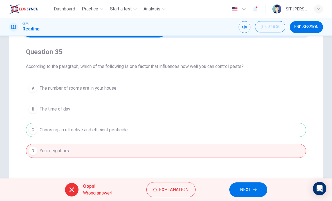
click at [259, 191] on button "NEXT" at bounding box center [248, 189] width 38 height 15
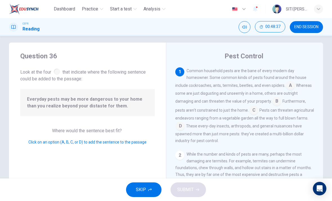
scroll to position [0, 0]
click at [272, 98] on input at bounding box center [276, 101] width 9 height 9
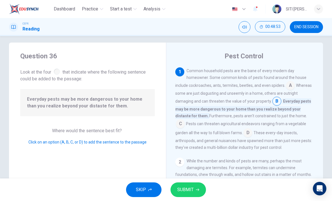
click at [190, 187] on span "SUBMIT" at bounding box center [185, 189] width 16 height 8
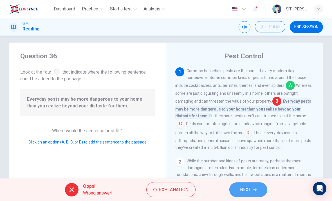
click at [251, 187] on button "NEXT" at bounding box center [248, 189] width 38 height 15
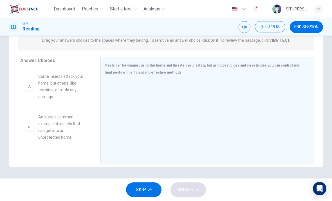
click at [43, 113] on span "Ants are a common example of insects that can get into an unprotected home" at bounding box center [62, 126] width 49 height 27
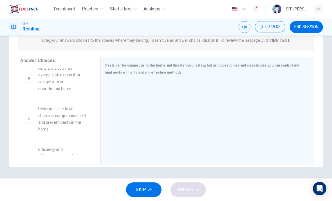
scroll to position [49, 0]
click at [49, 118] on span "Pesticides use toxic chemical compounds to kill and prevent pests in the home" at bounding box center [62, 118] width 49 height 27
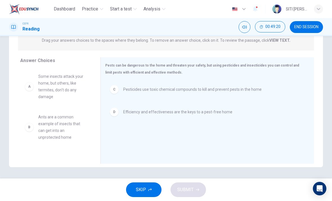
scroll to position [0, 0]
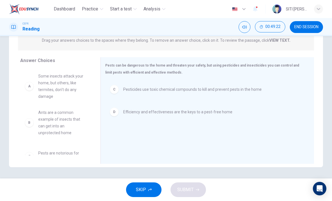
click at [25, 88] on div "B Ants are a common example of insects that can get into an unprotected home E …" at bounding box center [55, 111] width 71 height 87
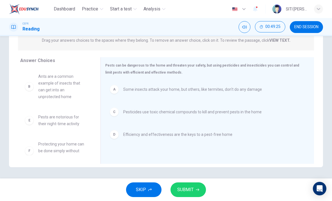
click at [182, 188] on span "SUBMIT" at bounding box center [185, 189] width 16 height 8
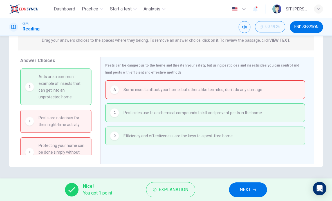
click at [251, 191] on span "NEXT" at bounding box center [245, 189] width 11 height 8
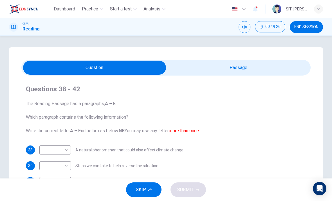
click at [297, 24] on button "END SESSION" at bounding box center [306, 27] width 33 height 12
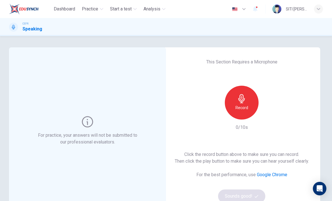
click at [249, 108] on div "Record" at bounding box center [242, 103] width 34 height 34
click at [249, 107] on div "Stop" at bounding box center [242, 103] width 34 height 34
click at [251, 103] on div "Record" at bounding box center [242, 103] width 34 height 34
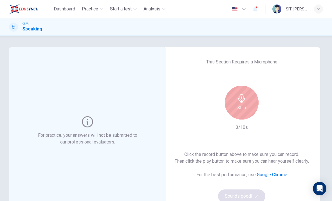
click at [246, 106] on div "Stop" at bounding box center [242, 103] width 34 height 34
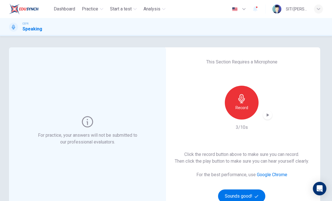
click at [238, 189] on button "Sounds good!" at bounding box center [241, 196] width 47 height 14
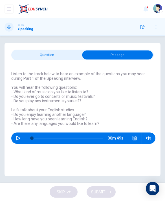
click at [113, 69] on div "Question : Listen to the track below to hear an example of the questions you ma…" at bounding box center [84, 105] width 146 height 77
click at [94, 70] on div "Question : Listen to the track below to hear an example of the questions you ma…" at bounding box center [84, 105] width 146 height 77
click at [17, 73] on h6 "Listen to the track below to hear an example of the questions you may hear duri…" at bounding box center [83, 98] width 144 height 54
click at [15, 74] on h6 "Listen to the track below to hear an example of the questions you may hear duri…" at bounding box center [83, 98] width 144 height 54
click at [63, 57] on input "checkbox" at bounding box center [117, 54] width 213 height 9
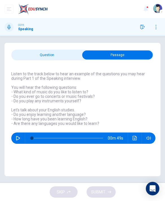
checkbox input "false"
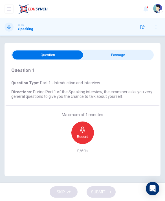
click at [88, 135] on div "Record" at bounding box center [82, 132] width 23 height 23
click at [86, 131] on div "Stop" at bounding box center [82, 132] width 23 height 23
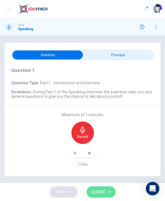
click at [102, 189] on span "SUBMIT" at bounding box center [98, 191] width 14 height 7
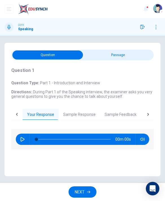
click at [84, 119] on button "Sample Response" at bounding box center [79, 115] width 41 height 12
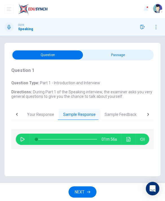
click at [123, 115] on button "Sample Feedback" at bounding box center [120, 115] width 41 height 12
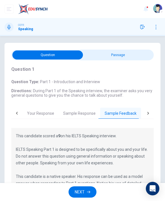
scroll to position [1, 0]
click at [83, 114] on button "Sample Response" at bounding box center [79, 113] width 41 height 12
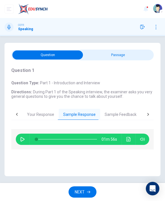
scroll to position [0, 0]
click at [129, 143] on button "Click to see the audio transcription" at bounding box center [128, 138] width 9 height 11
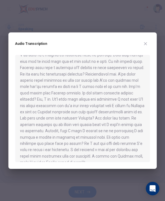
scroll to position [39, 0]
click at [111, 18] on div at bounding box center [82, 100] width 165 height 201
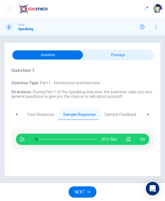
click at [113, 17] on div "Dashboard Practice Start a test Analysis SITI HALIMAH BINTI MASROM" at bounding box center [83, 9] width 156 height 18
click at [85, 190] on button "NEXT" at bounding box center [82, 192] width 28 height 12
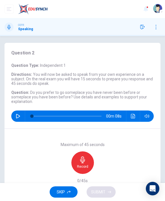
click at [6, 147] on div "Maximum of 45 seconds Record 0/45s" at bounding box center [83, 163] width 156 height 68
click at [21, 156] on div "Maximum of 45 seconds Record 0/45s" at bounding box center [83, 163] width 156 height 68
click at [21, 147] on div "Maximum of 45 seconds Record 0/45s" at bounding box center [83, 163] width 156 height 68
click at [84, 151] on div "Record" at bounding box center [82, 162] width 23 height 23
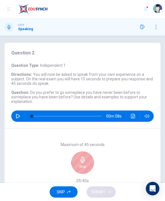
click at [84, 166] on h6 "Stop" at bounding box center [82, 166] width 7 height 5
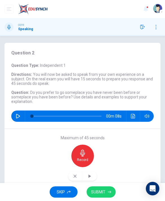
click at [98, 195] on button "SUBMIT" at bounding box center [100, 192] width 29 height 12
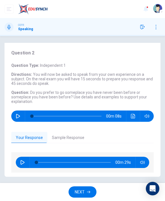
click at [67, 138] on button "Sample Response" at bounding box center [67, 138] width 41 height 12
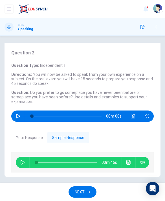
click at [129, 163] on icon "Click to see the audio transcription" at bounding box center [128, 162] width 4 height 5
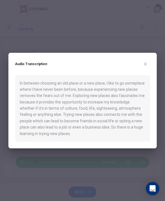
click at [150, 61] on div "Audio Transcription In between choosing an old place or a new place, I like to …" at bounding box center [82, 101] width 148 height 96
click at [145, 66] on icon "button" at bounding box center [145, 64] width 5 height 5
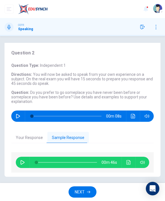
click at [86, 188] on button "NEXT" at bounding box center [82, 192] width 28 height 12
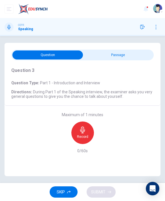
click at [132, 55] on input "checkbox" at bounding box center [47, 54] width 213 height 9
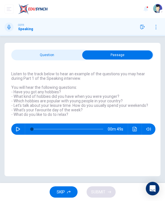
click at [122, 58] on input "checkbox" at bounding box center [117, 54] width 213 height 9
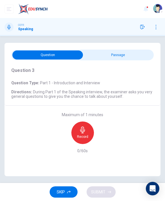
click at [68, 191] on icon "button" at bounding box center [68, 191] width 3 height 3
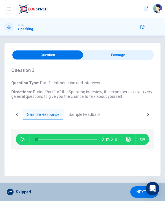
click at [92, 115] on button "Sample Feedback" at bounding box center [84, 115] width 41 height 12
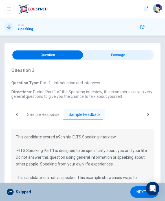
click at [40, 119] on button "Sample Response" at bounding box center [43, 115] width 41 height 12
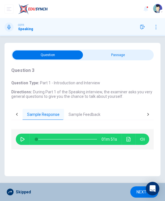
click at [126, 59] on input "checkbox" at bounding box center [47, 54] width 213 height 9
checkbox input "true"
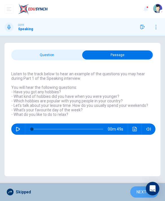
click at [136, 195] on button "NEXT" at bounding box center [144, 192] width 28 height 12
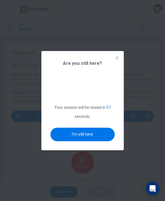
click at [87, 141] on button "I'm still here" at bounding box center [82, 134] width 64 height 14
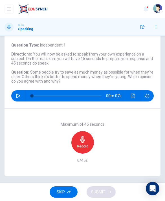
scroll to position [20, 0]
click at [33, 72] on span "Some people try to save as much money as possible for when they’re older. Other…" at bounding box center [82, 74] width 142 height 9
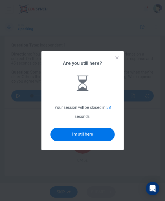
click at [67, 141] on button "I'm still here" at bounding box center [82, 134] width 64 height 14
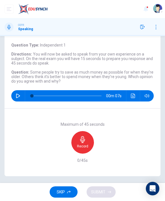
click at [85, 139] on icon "button" at bounding box center [82, 139] width 7 height 7
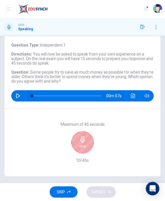
click at [83, 140] on icon "button" at bounding box center [82, 139] width 7 height 7
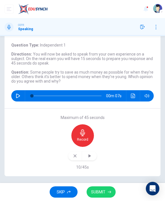
click at [105, 191] on span "SUBMIT" at bounding box center [98, 191] width 14 height 7
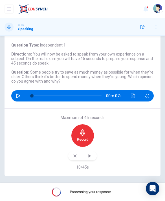
scroll to position [0, 0]
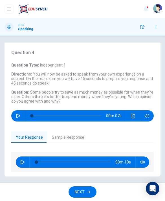
click at [73, 136] on button "Sample Response" at bounding box center [67, 137] width 41 height 12
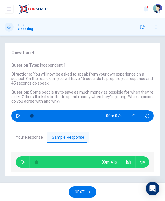
click at [129, 163] on icon "Click to see the audio transcription" at bounding box center [128, 161] width 5 height 5
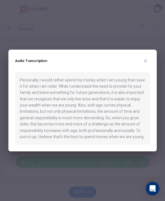
click at [116, 134] on div "Personally, I would rather spend my money when I am young than save it for when…" at bounding box center [82, 108] width 135 height 73
click at [142, 63] on button "button" at bounding box center [145, 60] width 9 height 9
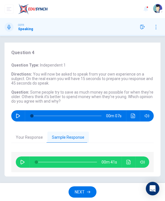
click at [87, 188] on button "NEXT" at bounding box center [82, 192] width 28 height 12
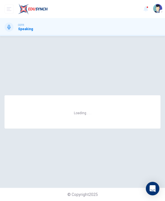
scroll to position [0, 0]
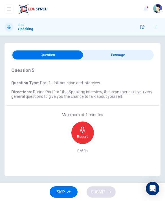
click at [135, 54] on input "checkbox" at bounding box center [47, 54] width 213 height 9
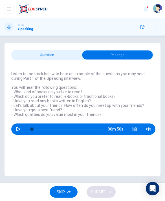
click at [64, 55] on input "checkbox" at bounding box center [117, 54] width 213 height 9
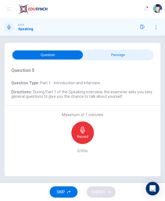
click at [77, 135] on div "Record" at bounding box center [82, 132] width 23 height 23
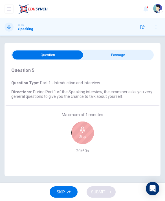
click at [87, 132] on div "Stop" at bounding box center [82, 132] width 23 height 23
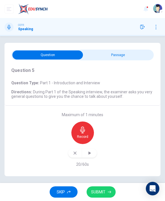
click at [112, 191] on button "SUBMIT" at bounding box center [100, 192] width 29 height 12
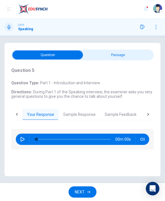
click at [87, 114] on button "Sample Response" at bounding box center [79, 115] width 41 height 12
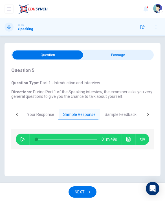
click at [130, 92] on span "During Part 1 of the Speaking interview, the examiner asks you very general que…" at bounding box center [81, 93] width 141 height 9
click at [123, 113] on button "Sample Feedback" at bounding box center [120, 115] width 41 height 12
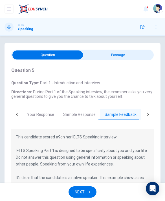
click at [130, 88] on div "Question Type : Part 1 - Introduction and Interview Directions : During Part 1 …" at bounding box center [82, 89] width 142 height 18
click at [89, 109] on button "Sample Response" at bounding box center [79, 115] width 41 height 12
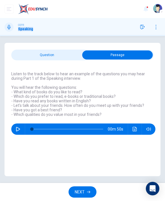
click at [86, 157] on div "Question : Listen to the track below to hear an example of the questions you ma…" at bounding box center [83, 118] width 156 height 116
click at [70, 53] on input "checkbox" at bounding box center [117, 54] width 213 height 9
checkbox input "false"
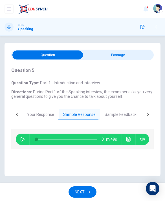
click at [128, 141] on icon "Click to see the audio transcription" at bounding box center [128, 139] width 5 height 5
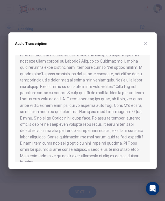
scroll to position [58, 0]
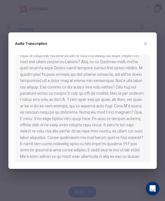
click at [122, 21] on div at bounding box center [82, 100] width 165 height 201
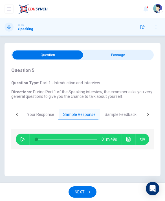
click at [86, 187] on button "NEXT" at bounding box center [82, 192] width 28 height 12
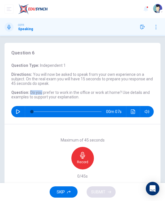
click at [75, 163] on div "Record" at bounding box center [82, 158] width 23 height 23
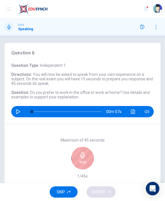
click at [30, 94] on span "Use details and examples to support your explanation." at bounding box center [80, 94] width 138 height 9
click at [34, 90] on span "Do you prefer to work in the office or work at home?" at bounding box center [75, 92] width 91 height 5
click at [84, 157] on icon "button" at bounding box center [82, 155] width 5 height 7
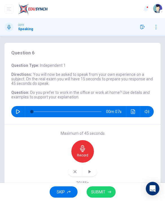
click at [102, 190] on span "SUBMIT" at bounding box center [98, 191] width 14 height 7
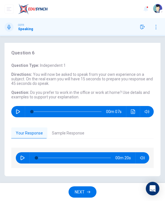
click at [77, 136] on button "Sample Response" at bounding box center [67, 133] width 41 height 12
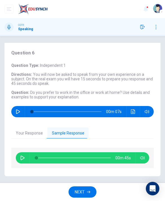
click at [88, 191] on icon "button" at bounding box center [88, 191] width 3 height 3
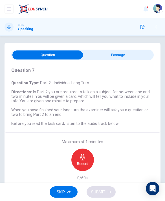
click at [86, 158] on icon "button" at bounding box center [82, 156] width 7 height 7
click at [110, 51] on input "checkbox" at bounding box center [47, 54] width 213 height 9
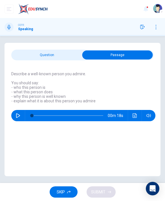
click at [71, 49] on div "Question 7 Question Type : Part 2 - Individual Long Turn Directions : In Part 2…" at bounding box center [83, 109] width 156 height 133
click at [68, 53] on input "checkbox" at bounding box center [117, 54] width 213 height 9
checkbox input "false"
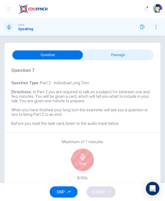
click at [84, 157] on icon "button" at bounding box center [82, 156] width 5 height 7
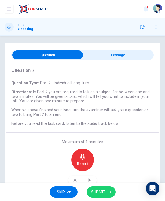
click at [104, 191] on span "SUBMIT" at bounding box center [98, 191] width 14 height 7
click at [101, 190] on span "SUBMIT" at bounding box center [98, 191] width 14 height 7
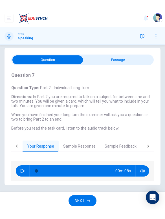
scroll to position [0, 0]
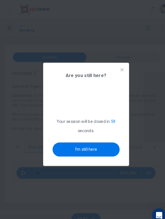
click at [75, 144] on button "I'm still here" at bounding box center [82, 144] width 64 height 14
